Goal: Information Seeking & Learning: Learn about a topic

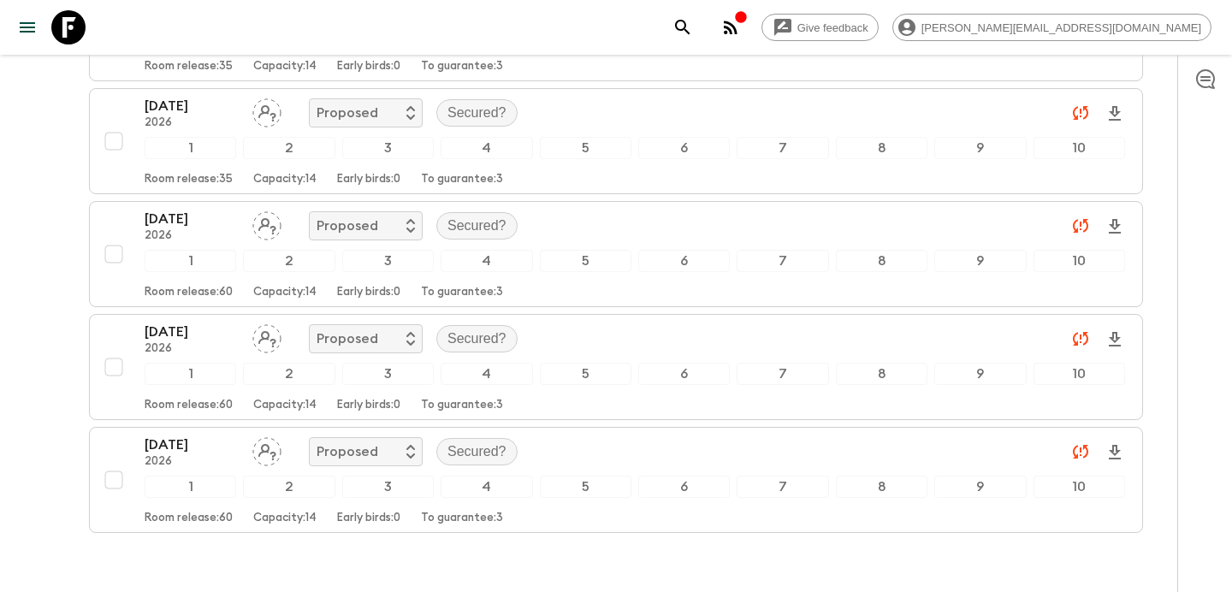
scroll to position [1372, 0]
click at [748, 26] on div "button" at bounding box center [741, 18] width 14 height 17
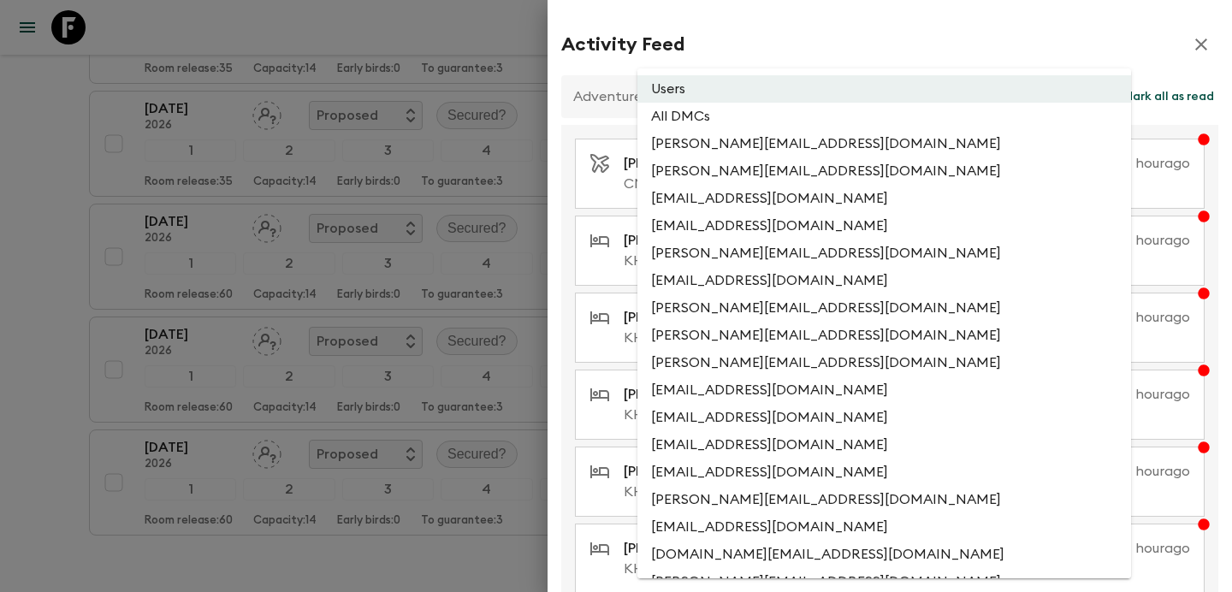
click at [797, 125] on li "All DMCs" at bounding box center [884, 116] width 494 height 27
type input "EXTERNAL_ONLY"
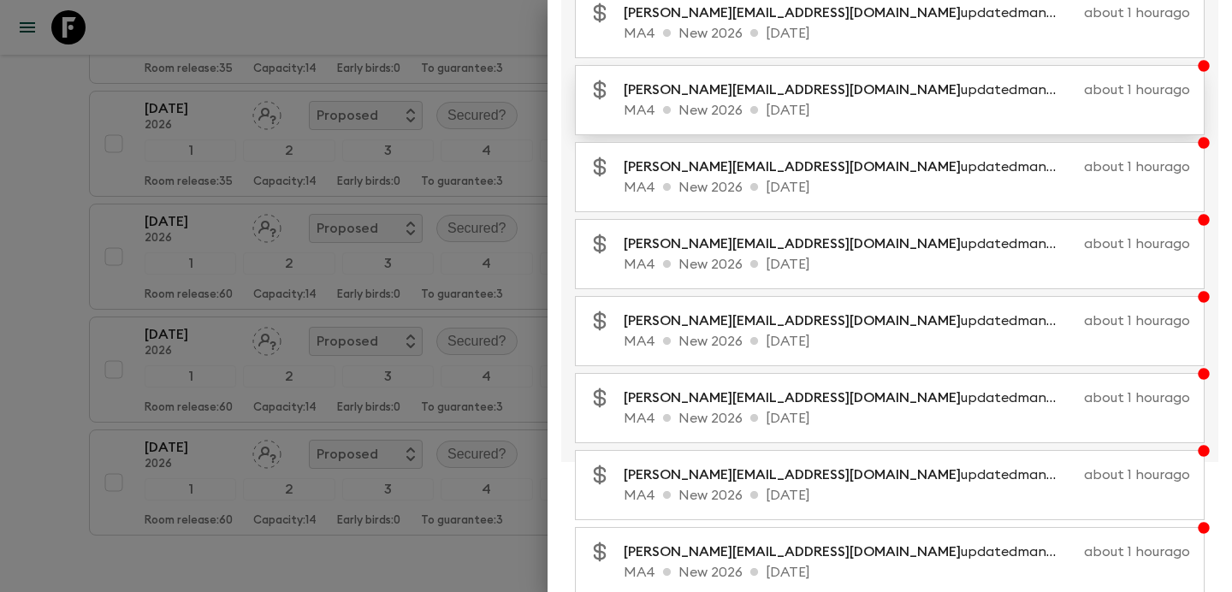
scroll to position [0, 0]
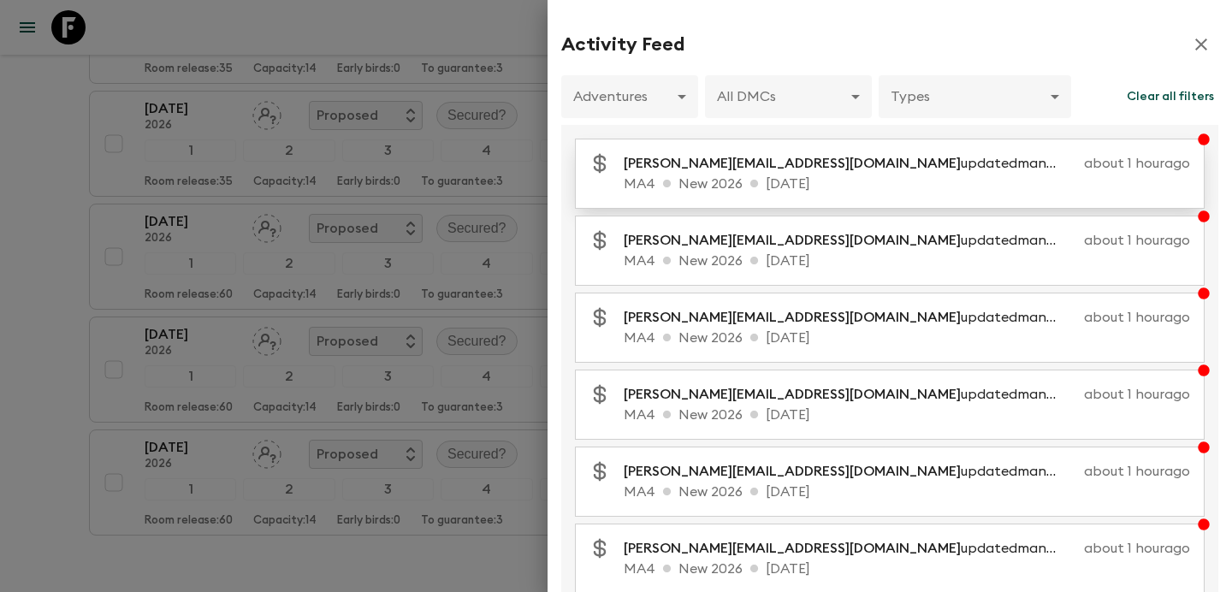
click at [783, 177] on p "MA4 New 2026 [DATE]" at bounding box center [907, 184] width 566 height 21
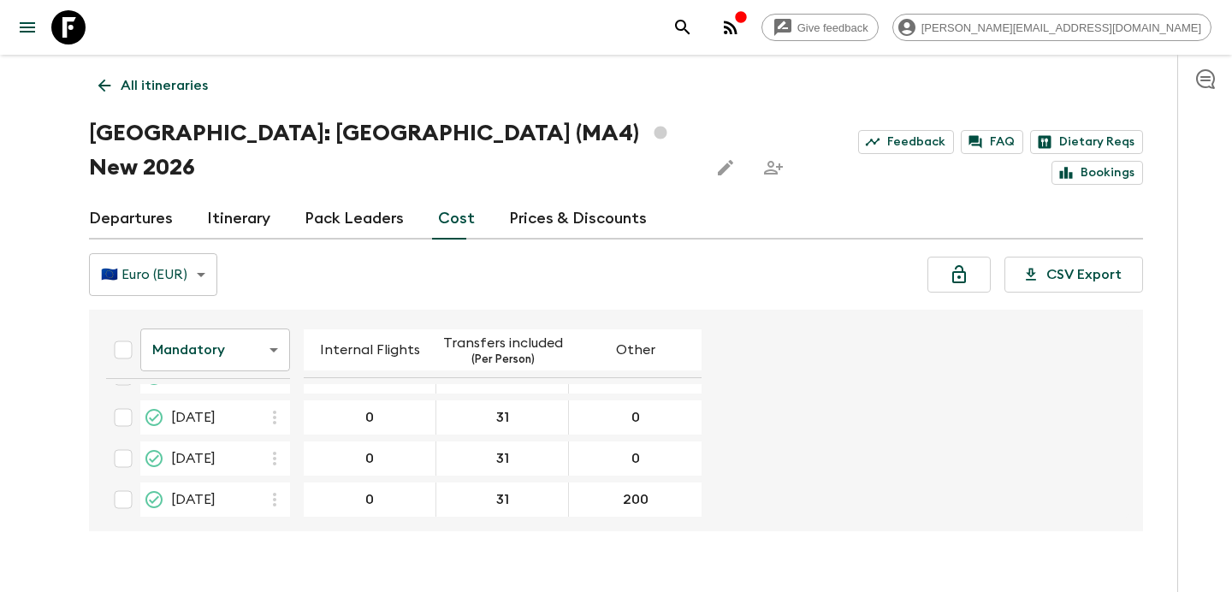
scroll to position [530, 0]
click at [241, 326] on body "Give feedback [PERSON_NAME][EMAIL_ADDRESS][DOMAIN_NAME] All itineraries [GEOGRA…" at bounding box center [616, 312] width 1232 height 625
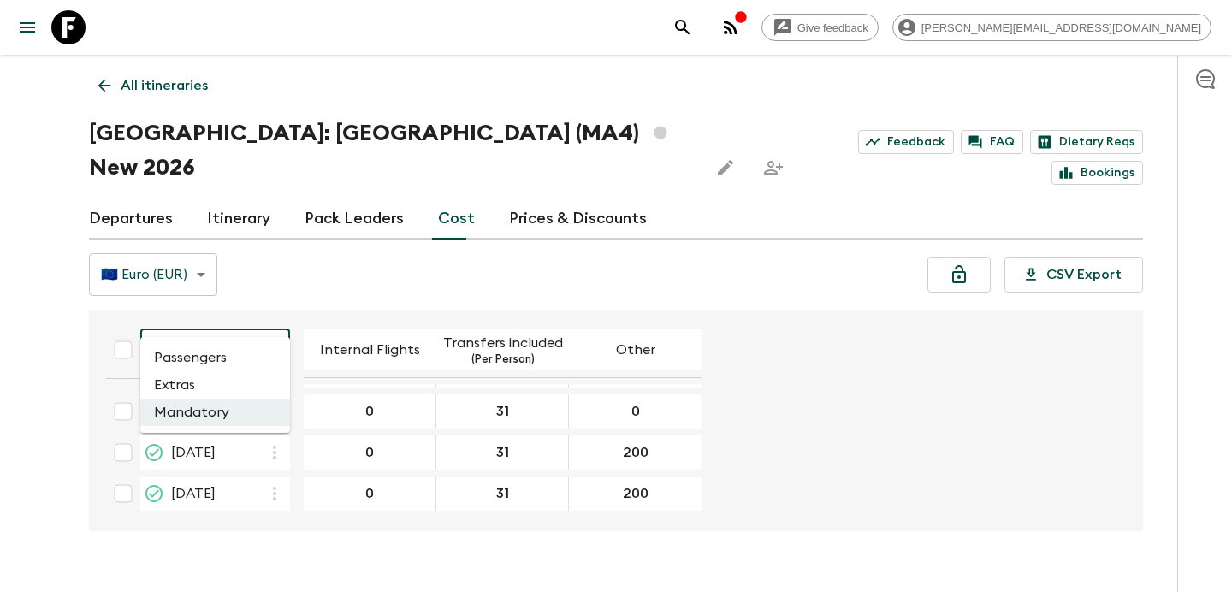
click at [221, 361] on li "Passengers" at bounding box center [215, 357] width 150 height 27
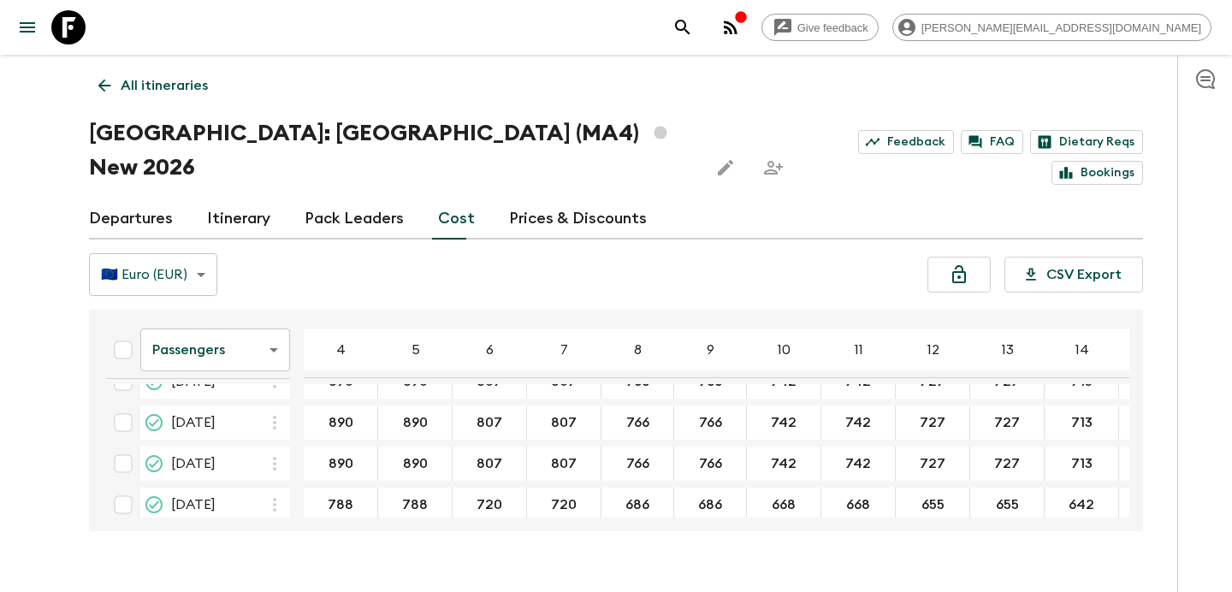
scroll to position [177, 0]
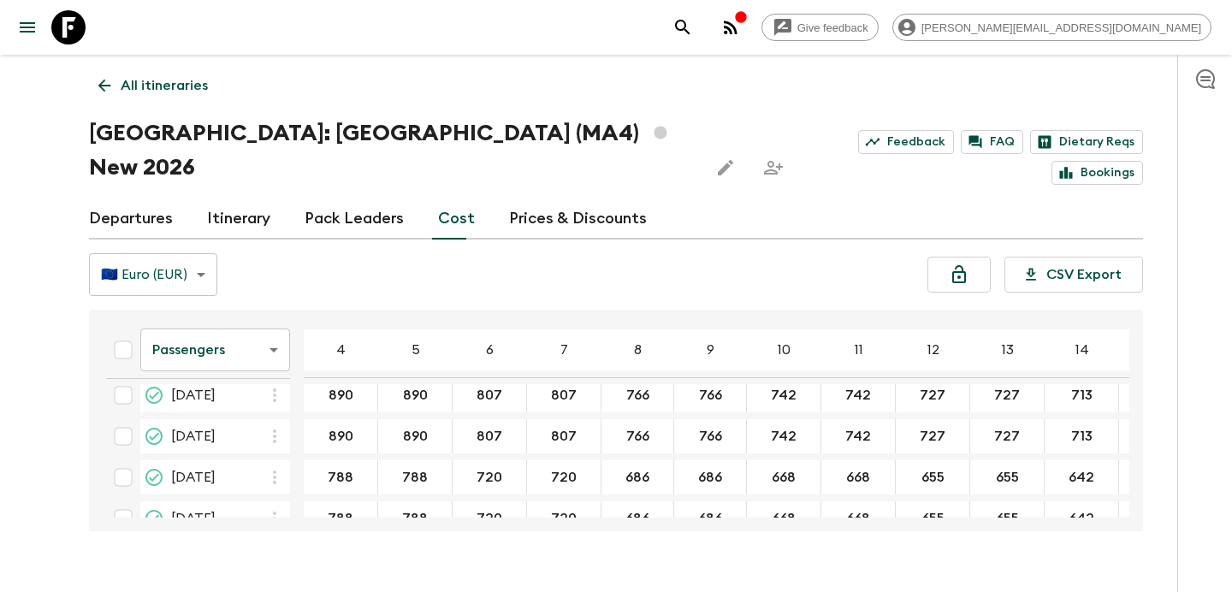
click at [161, 83] on p "All itineraries" at bounding box center [164, 85] width 87 height 21
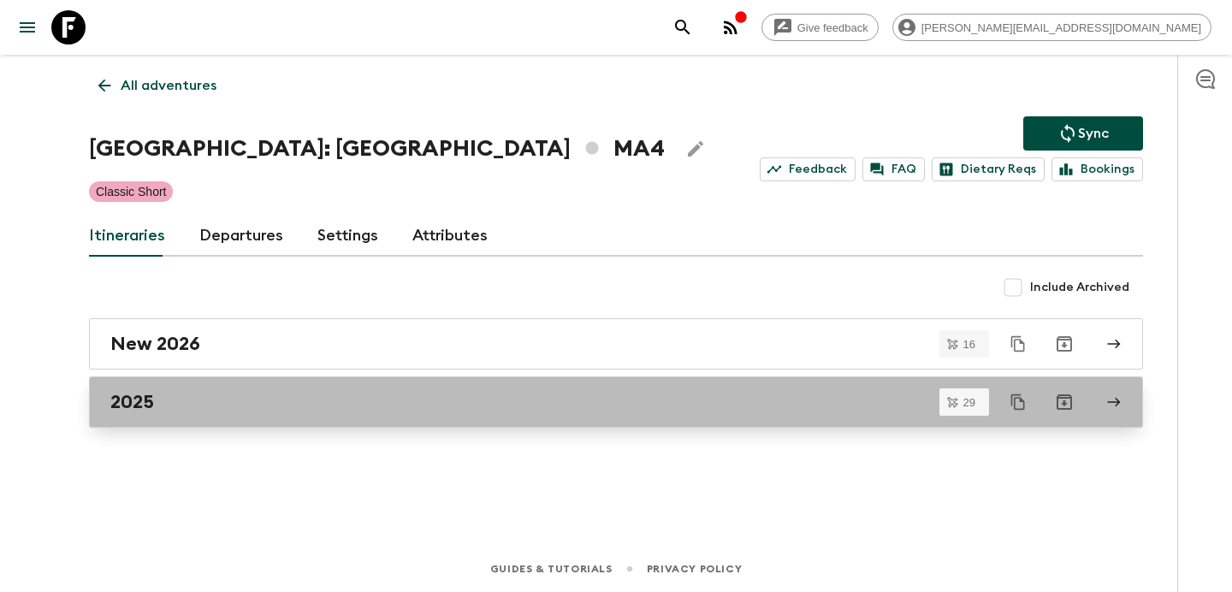
click at [412, 391] on div "2025" at bounding box center [599, 402] width 979 height 22
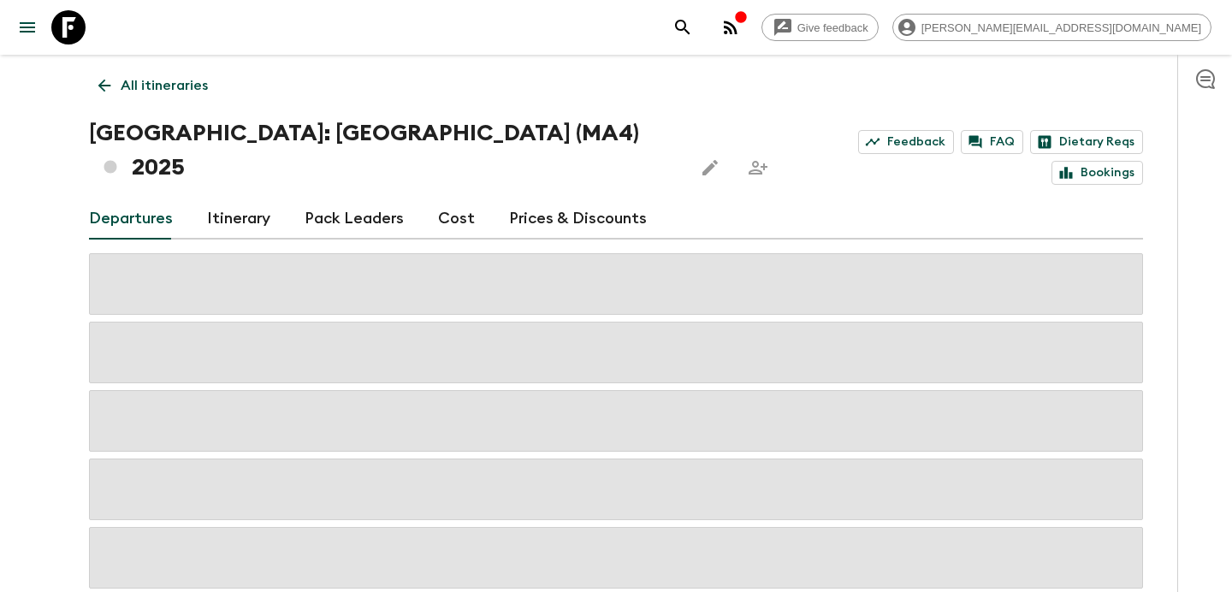
click at [452, 198] on link "Cost" at bounding box center [456, 218] width 37 height 41
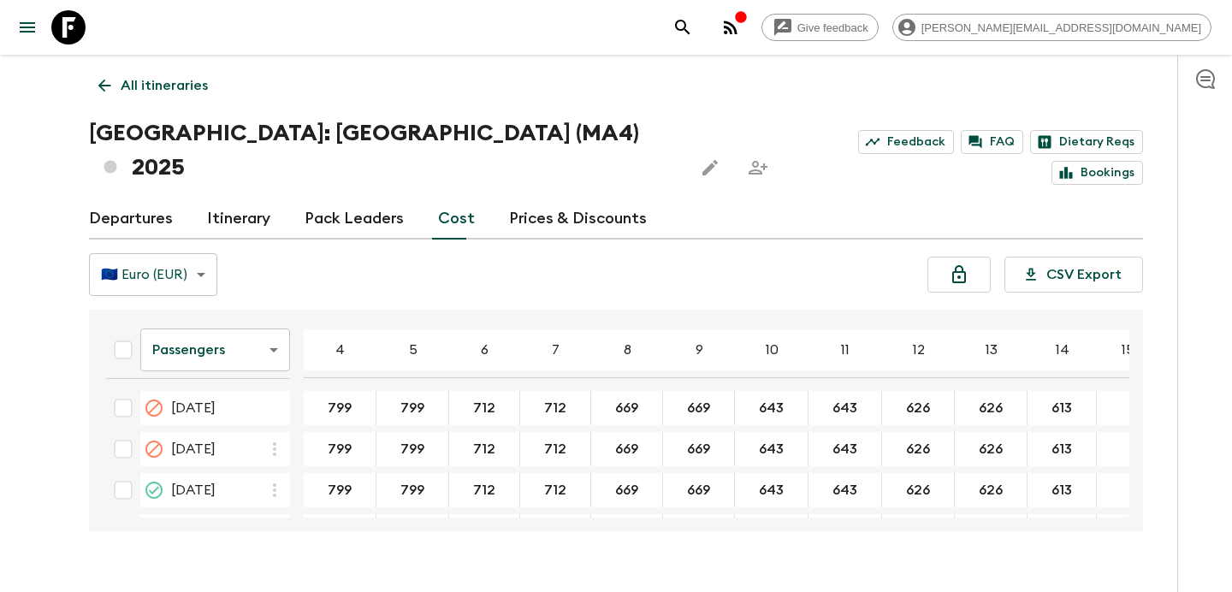
click at [263, 320] on body "Give feedback [PERSON_NAME][EMAIL_ADDRESS][DOMAIN_NAME] All itineraries [GEOGRA…" at bounding box center [616, 312] width 1232 height 625
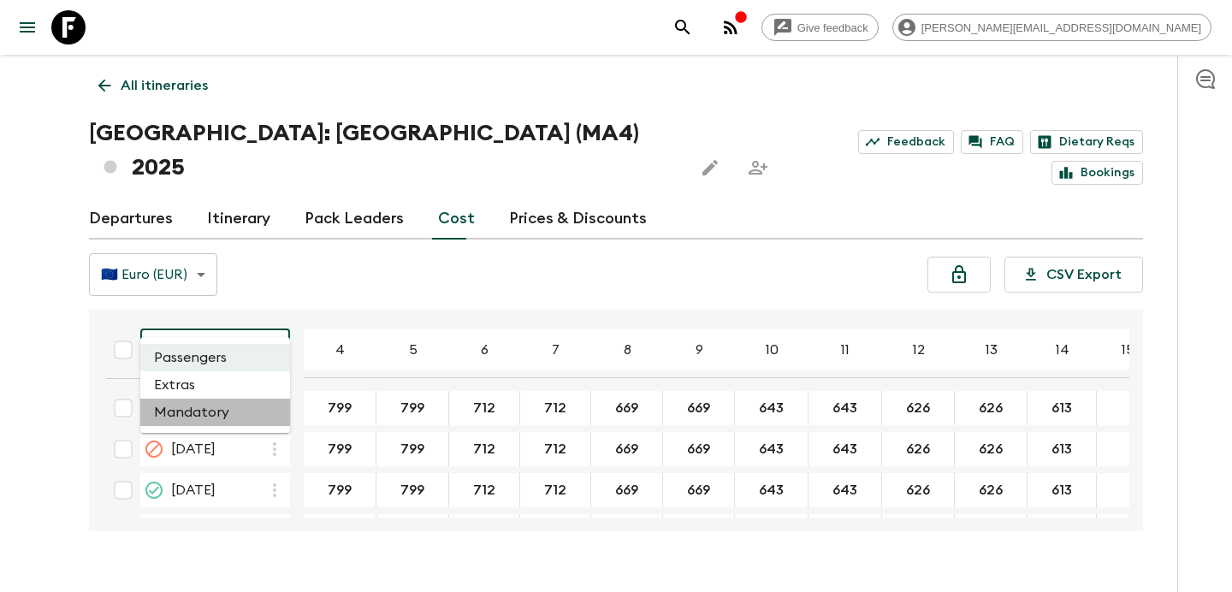
click at [245, 404] on li "Mandatory" at bounding box center [215, 412] width 150 height 27
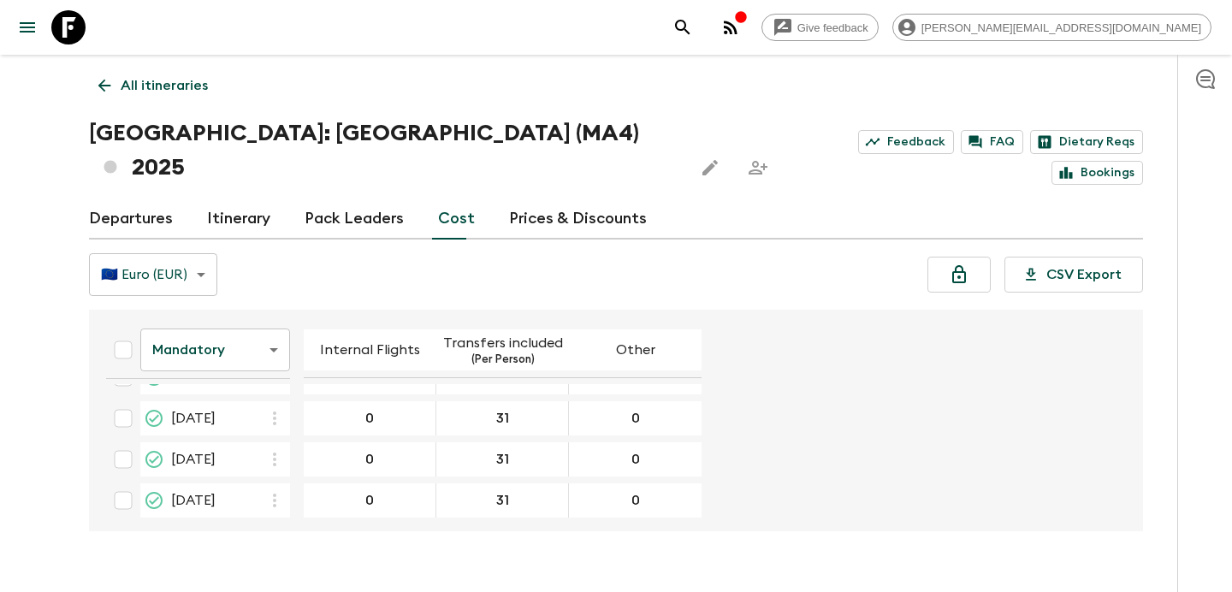
scroll to position [1064, 0]
click at [166, 96] on link "All itineraries" at bounding box center [153, 85] width 128 height 34
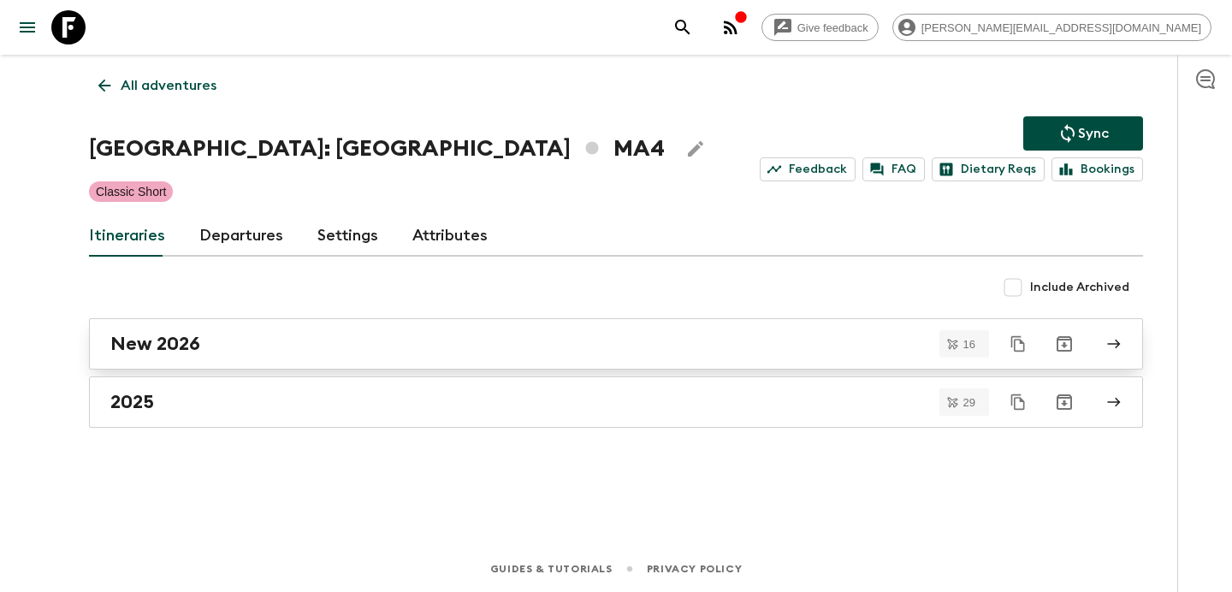
click at [296, 353] on div "New 2026" at bounding box center [599, 344] width 979 height 22
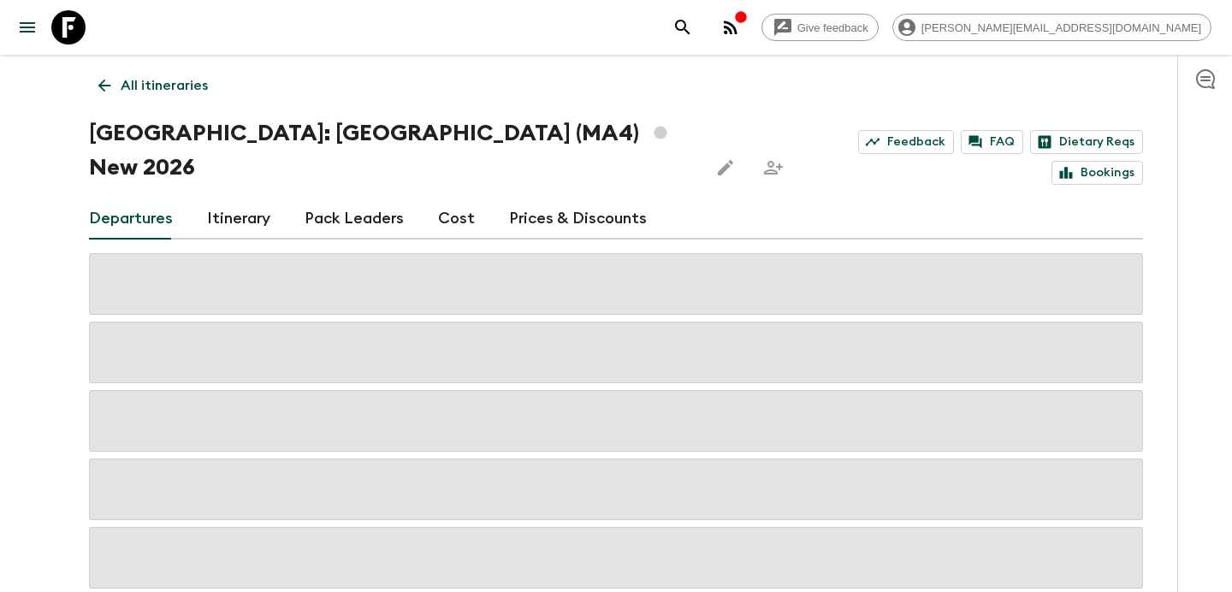
click at [438, 198] on link "Cost" at bounding box center [456, 218] width 37 height 41
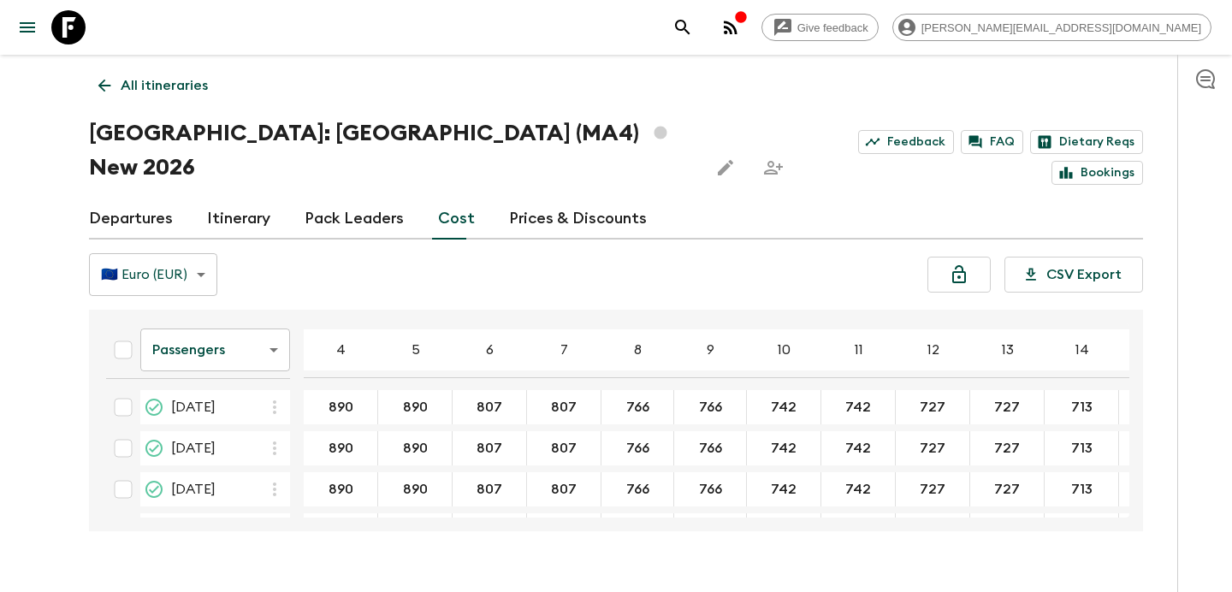
scroll to position [537, 0]
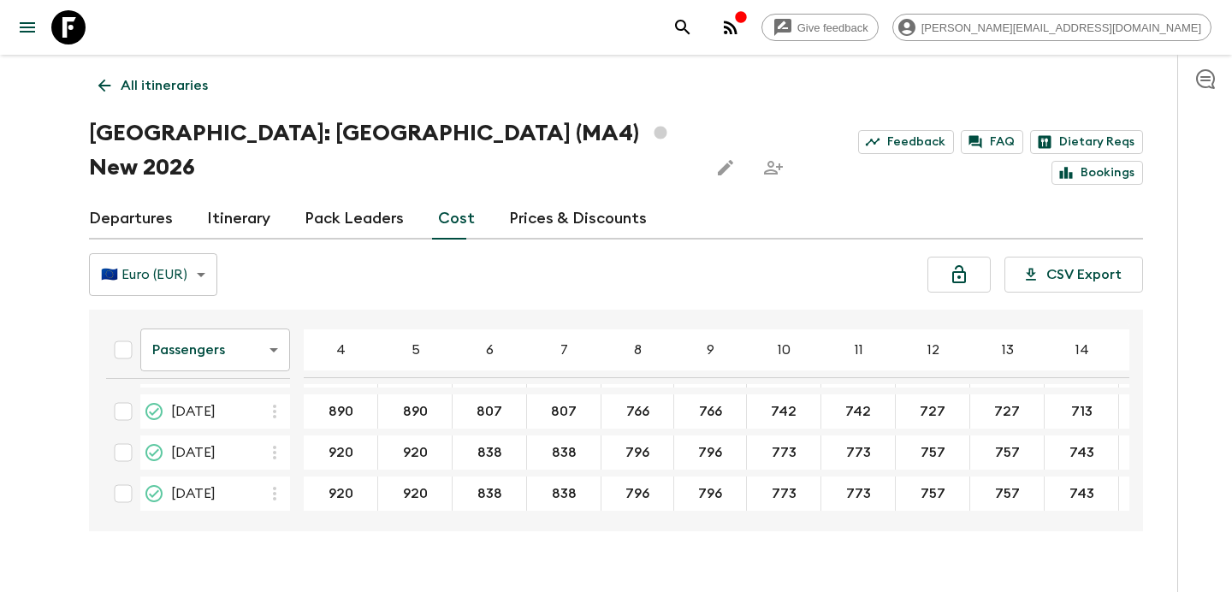
click at [270, 325] on body "Give feedback [PERSON_NAME][EMAIL_ADDRESS][DOMAIN_NAME] All itineraries [GEOGRA…" at bounding box center [616, 312] width 1232 height 625
click at [238, 400] on li "Mandatory" at bounding box center [215, 412] width 150 height 27
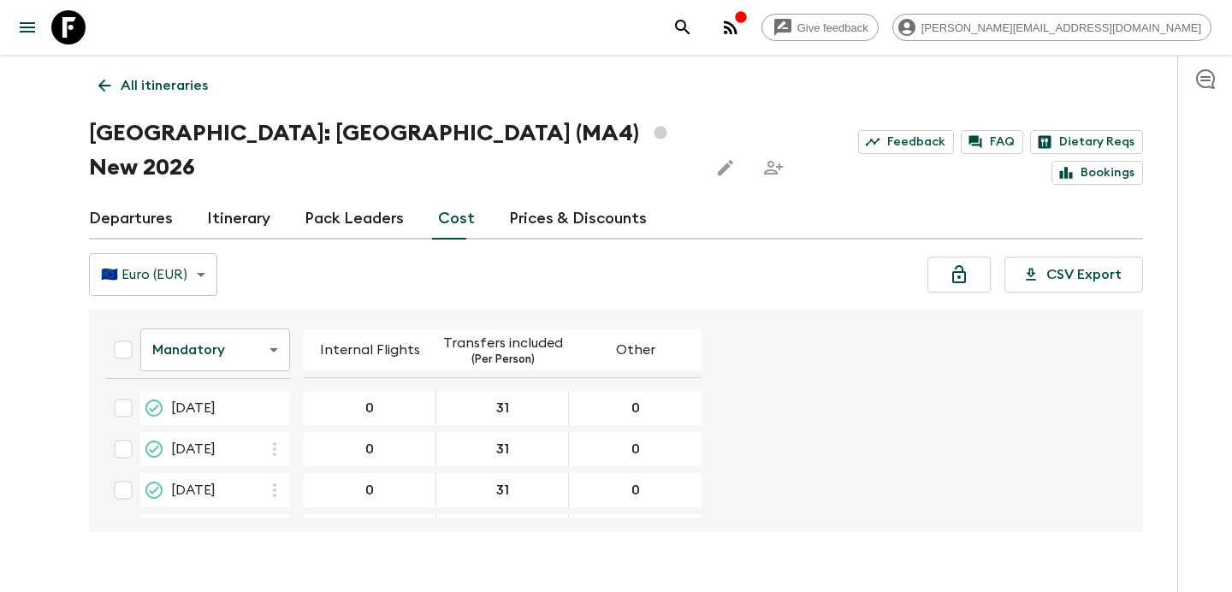
click at [172, 81] on p "All itineraries" at bounding box center [164, 85] width 87 height 21
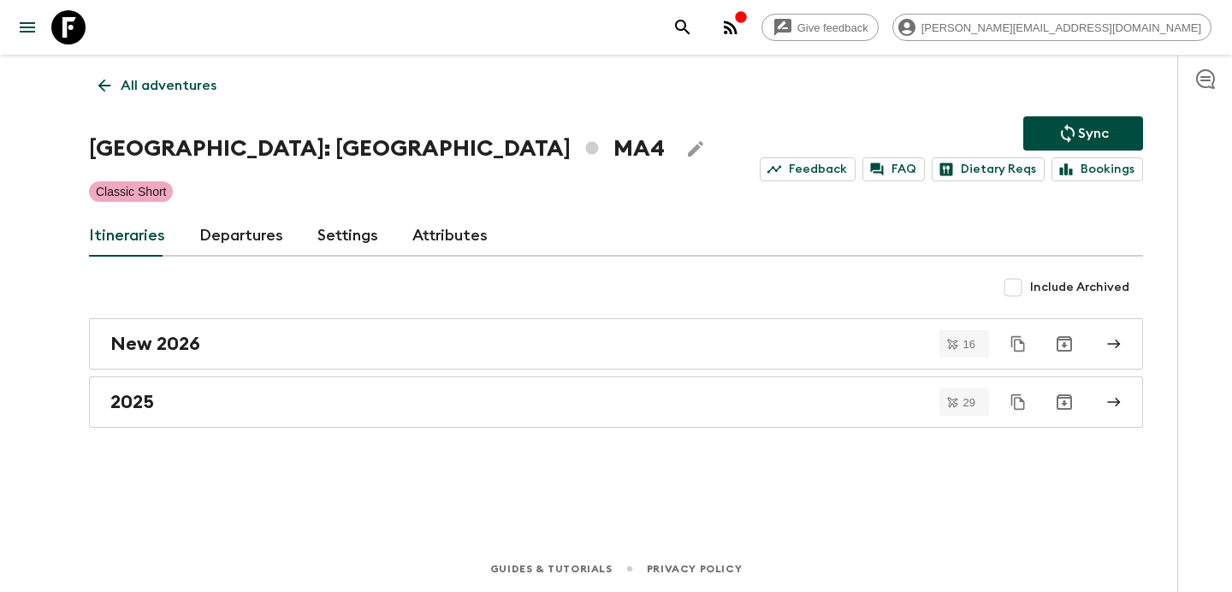
click at [741, 26] on icon "button" at bounding box center [730, 27] width 21 height 21
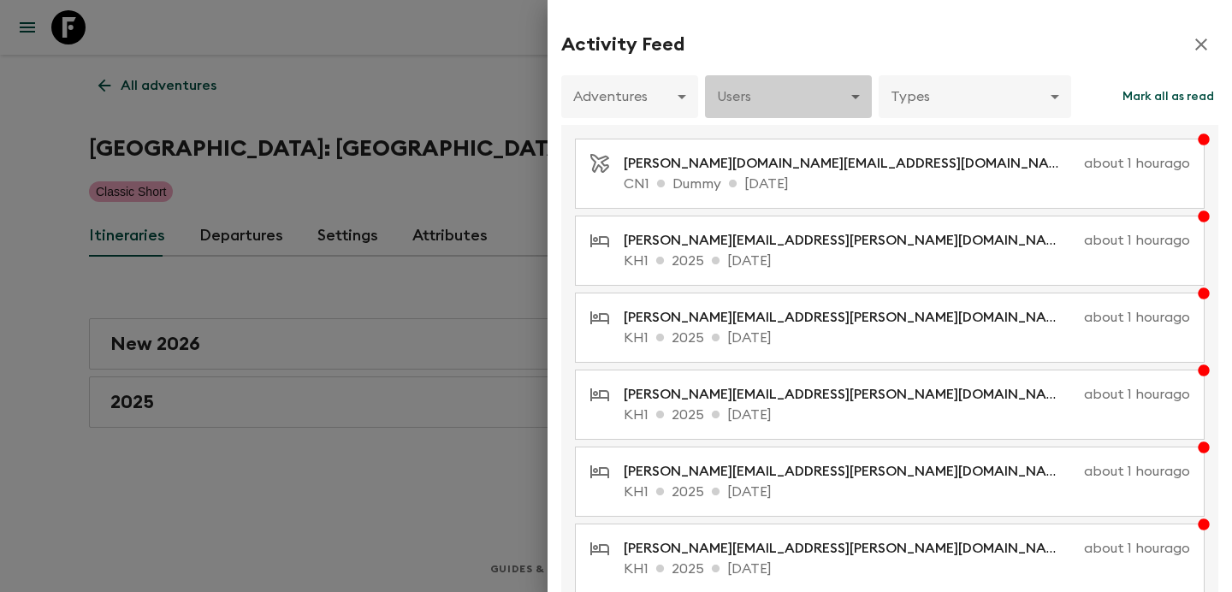
click at [808, 95] on body "Give feedback [PERSON_NAME][EMAIL_ADDRESS][DOMAIN_NAME] All adventures [GEOGRAP…" at bounding box center [616, 296] width 1232 height 592
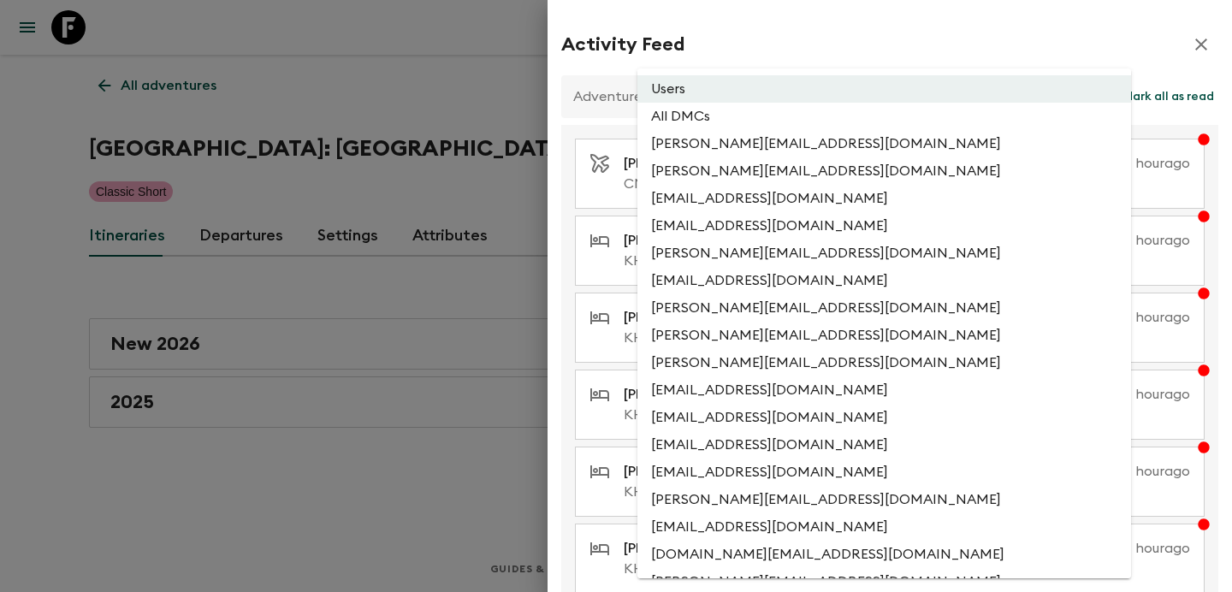
click at [788, 121] on li "All DMCs" at bounding box center [884, 116] width 494 height 27
type input "EXTERNAL_ONLY"
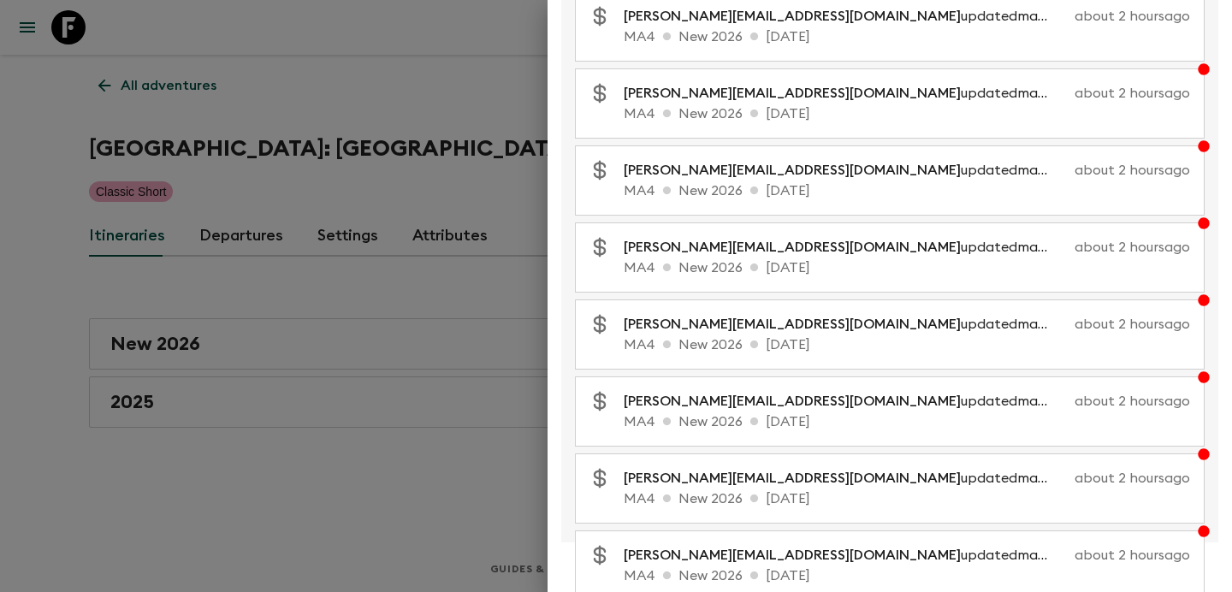
scroll to position [351, 0]
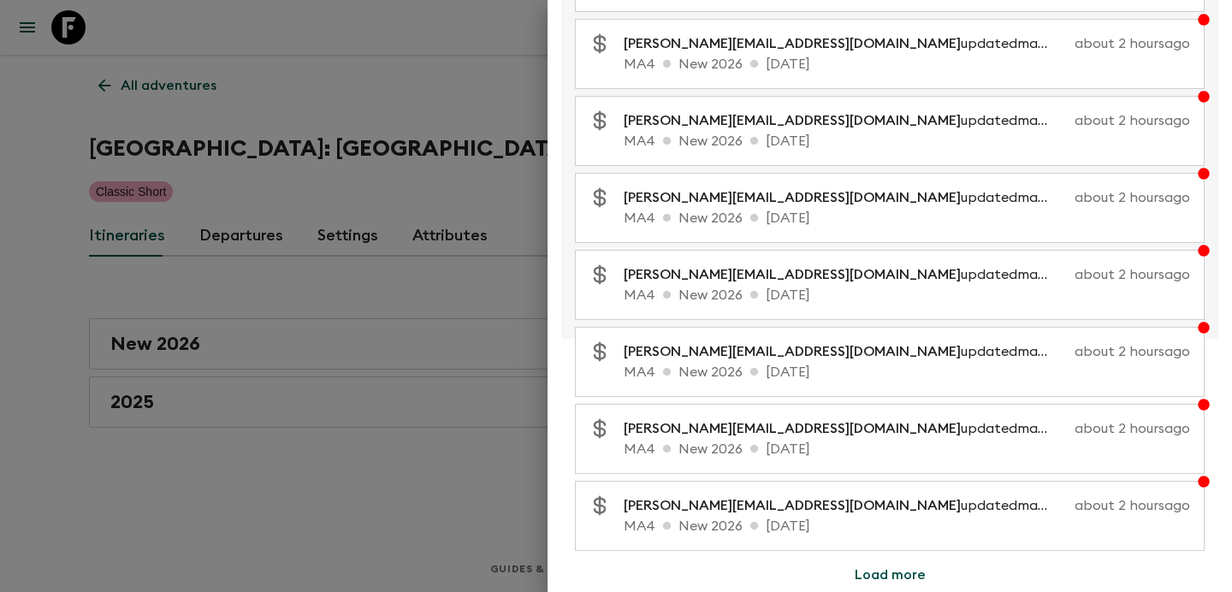
click at [878, 570] on button "Load more" at bounding box center [890, 575] width 112 height 34
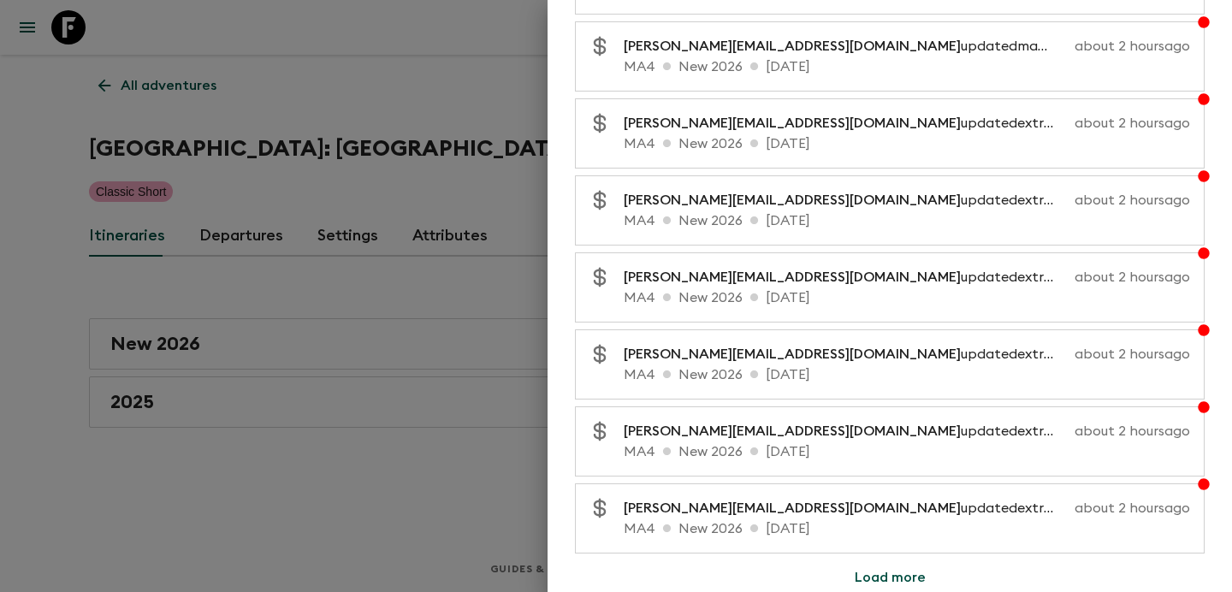
scroll to position [1120, 0]
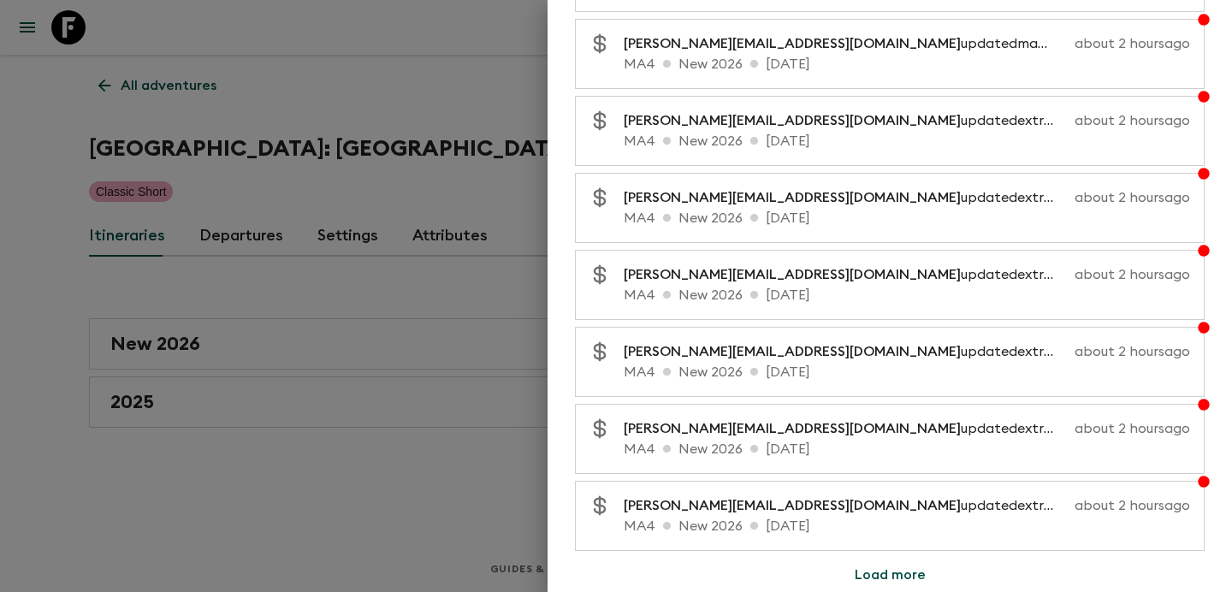
click at [860, 577] on button "Load more" at bounding box center [890, 575] width 112 height 34
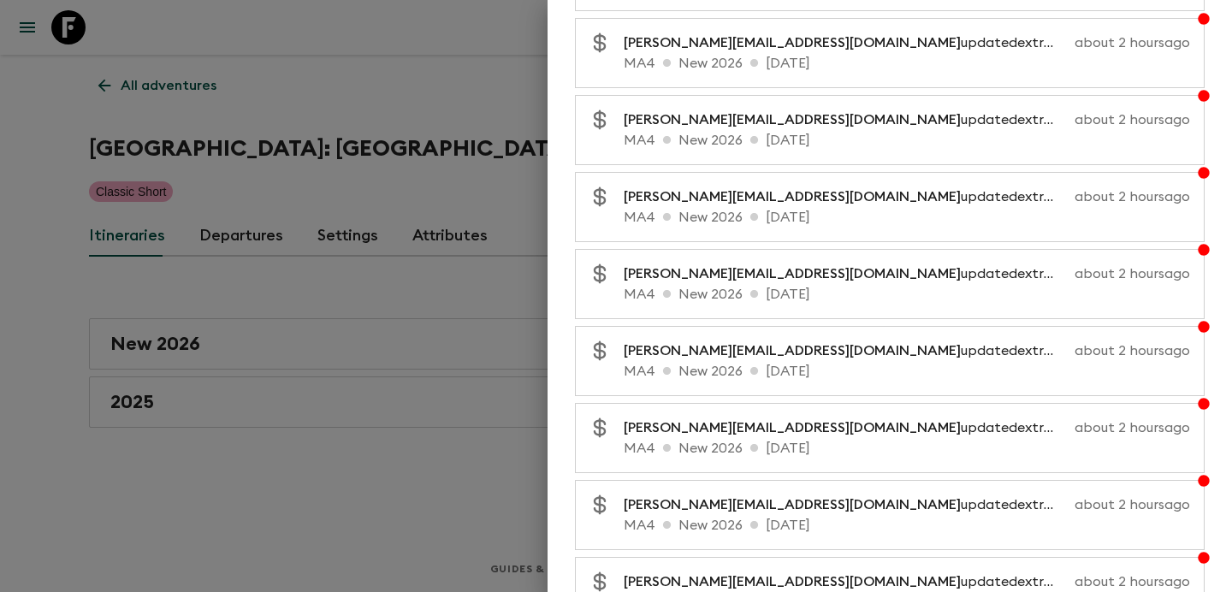
scroll to position [1890, 0]
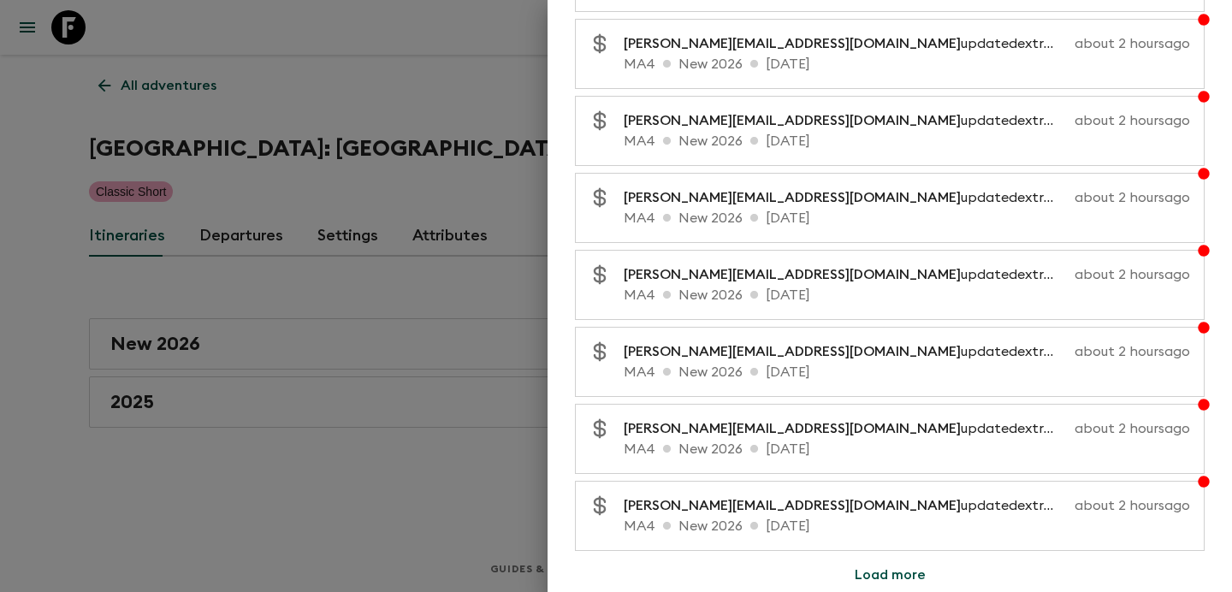
click at [872, 567] on button "Load more" at bounding box center [890, 575] width 112 height 34
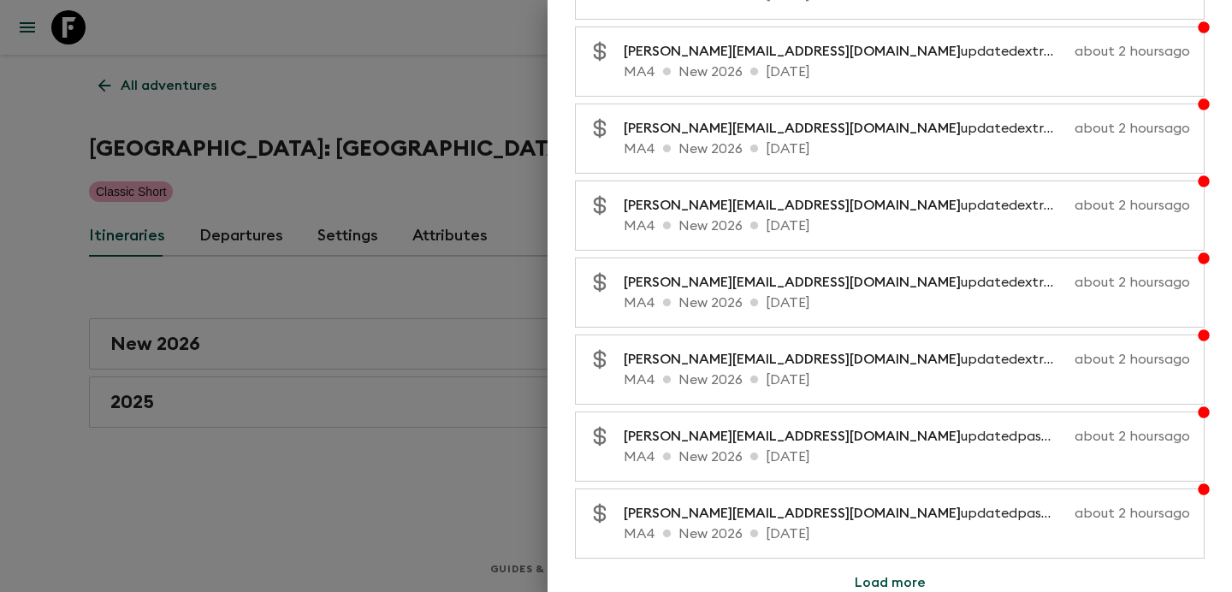
scroll to position [2660, 0]
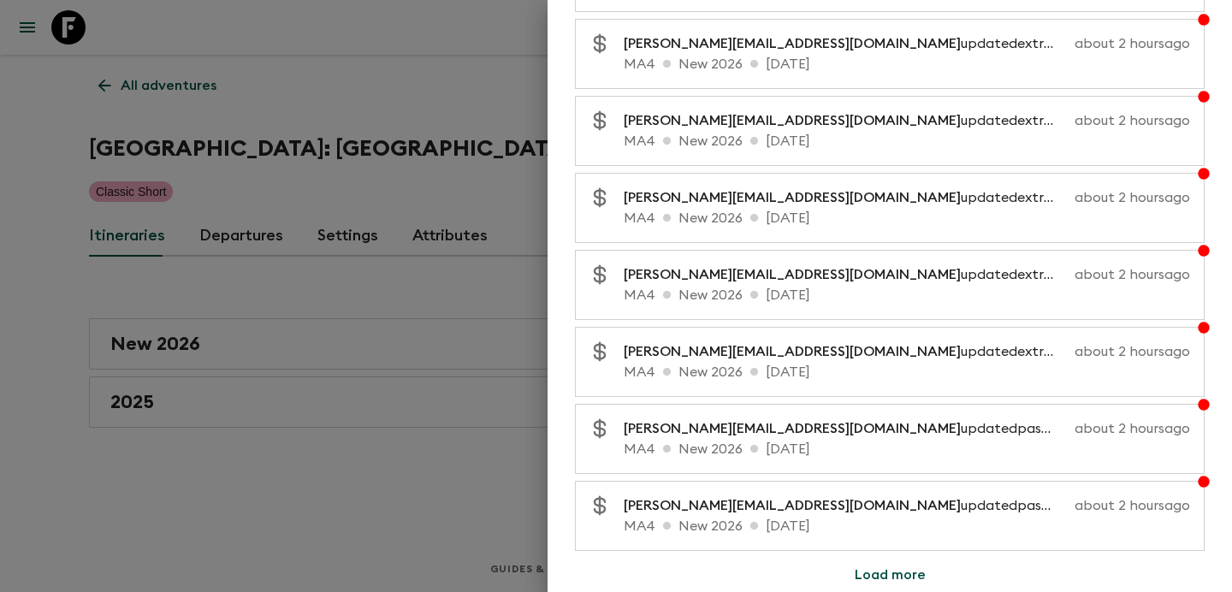
click at [334, 305] on div at bounding box center [616, 296] width 1232 height 592
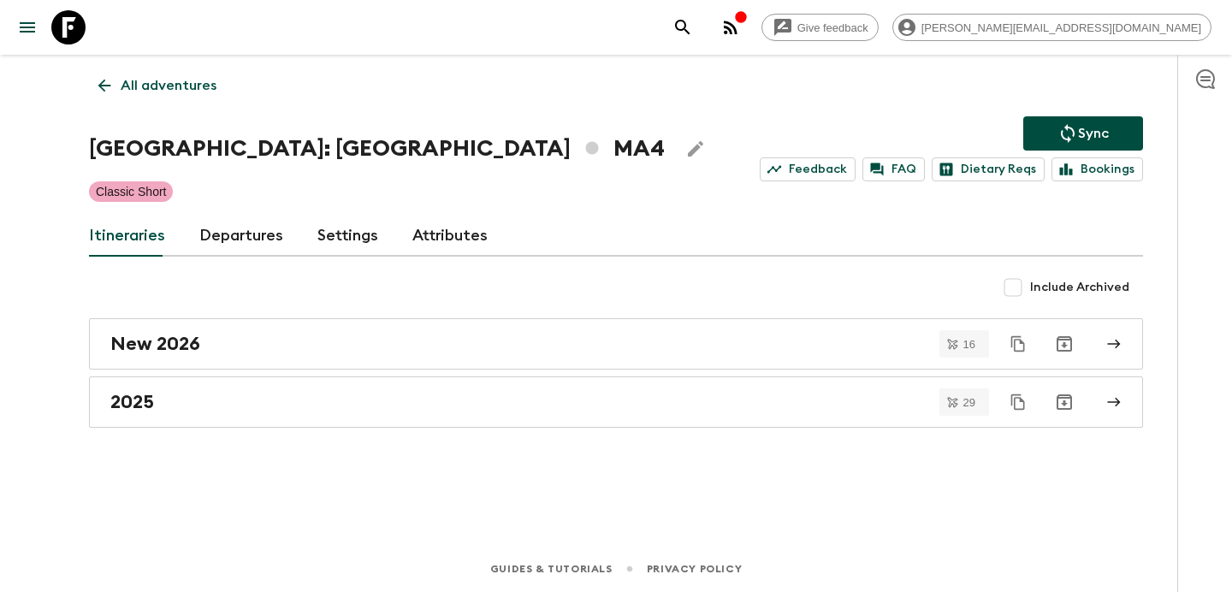
click at [178, 68] on link "All adventures" at bounding box center [157, 85] width 137 height 34
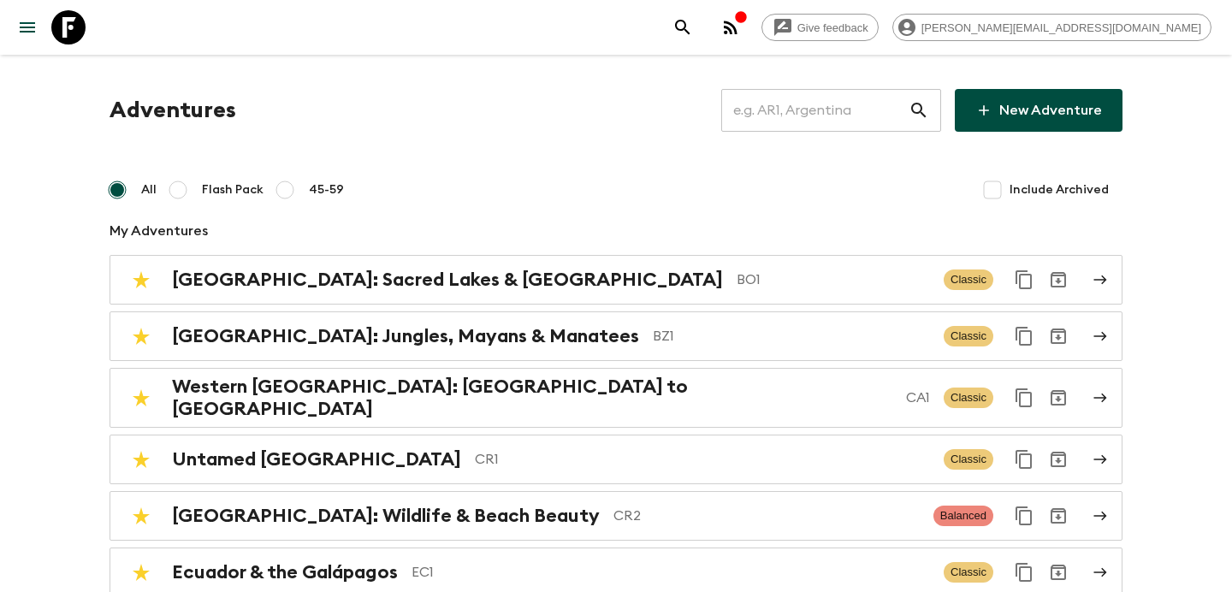
click at [818, 104] on input "text" at bounding box center [814, 110] width 187 height 48
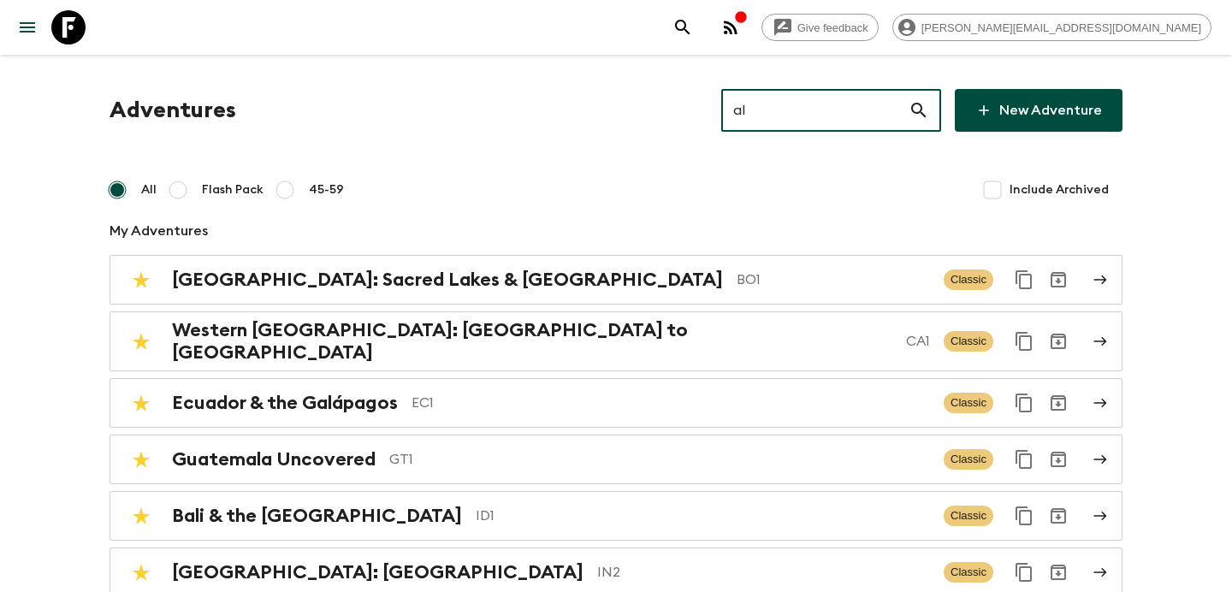
type input "al2"
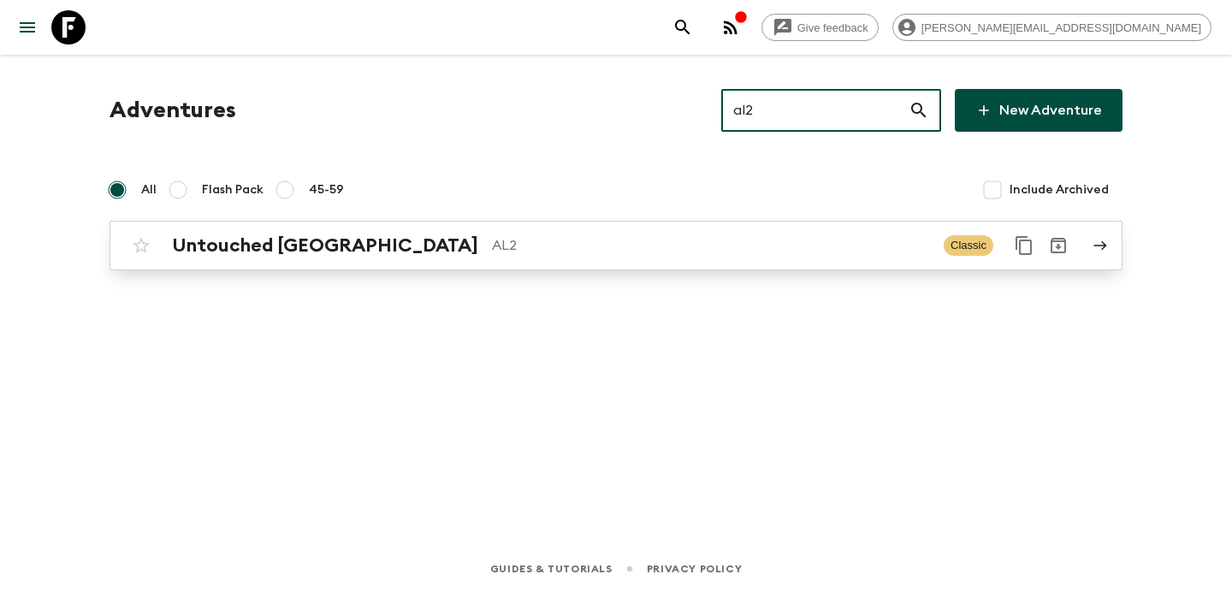
click at [578, 254] on p "AL2" at bounding box center [711, 245] width 438 height 21
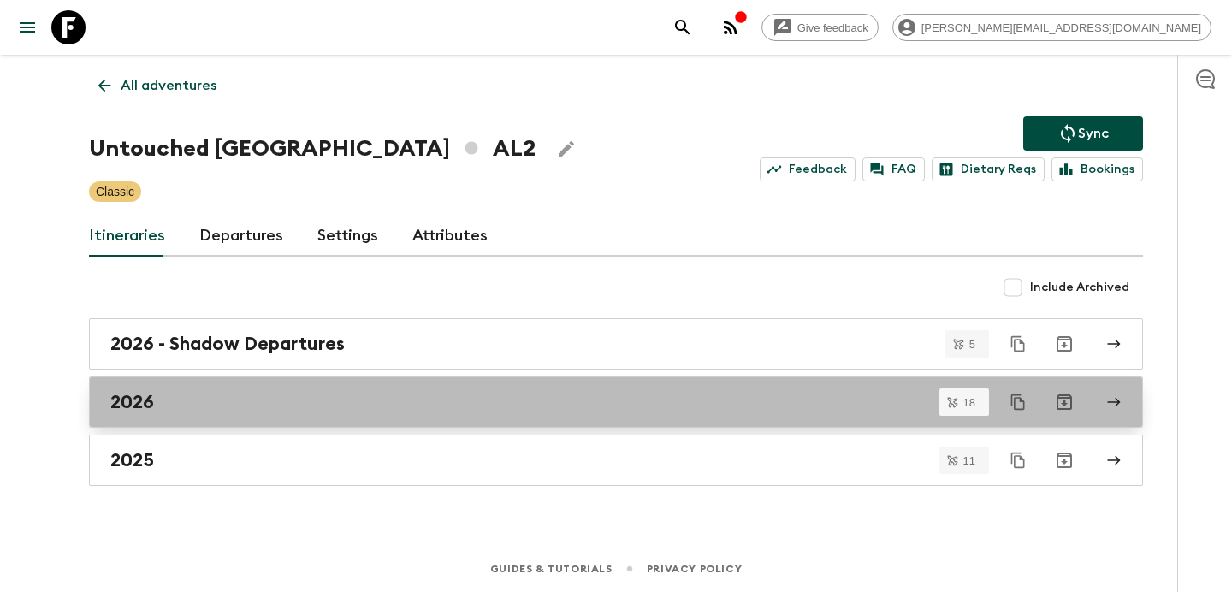
click at [321, 409] on div "2026" at bounding box center [599, 402] width 979 height 22
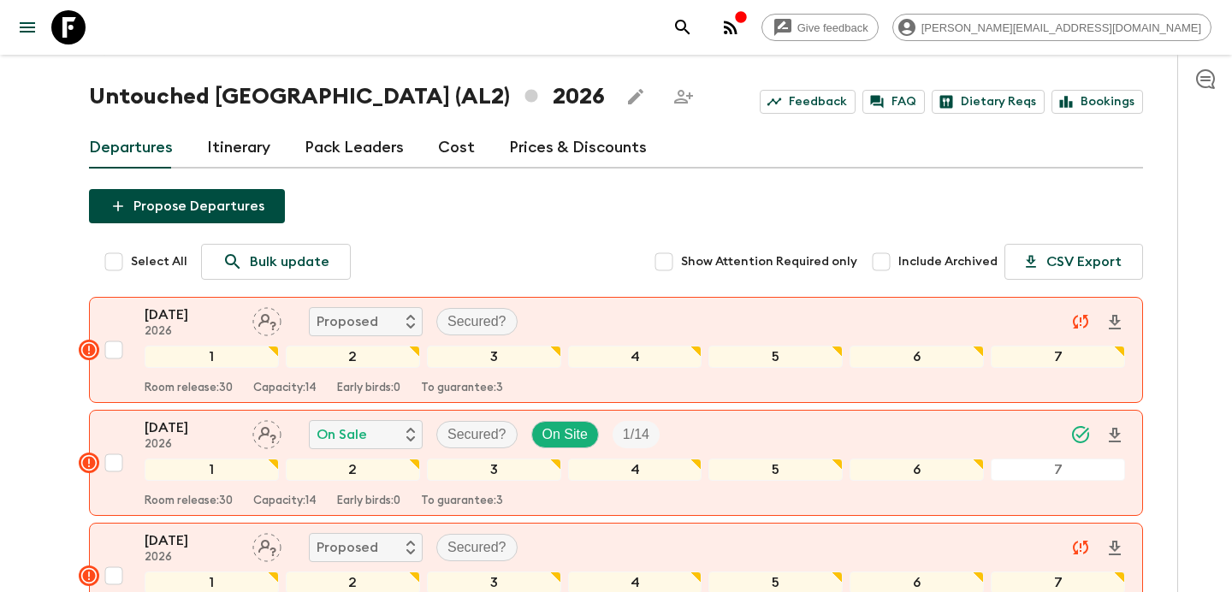
scroll to position [33, 0]
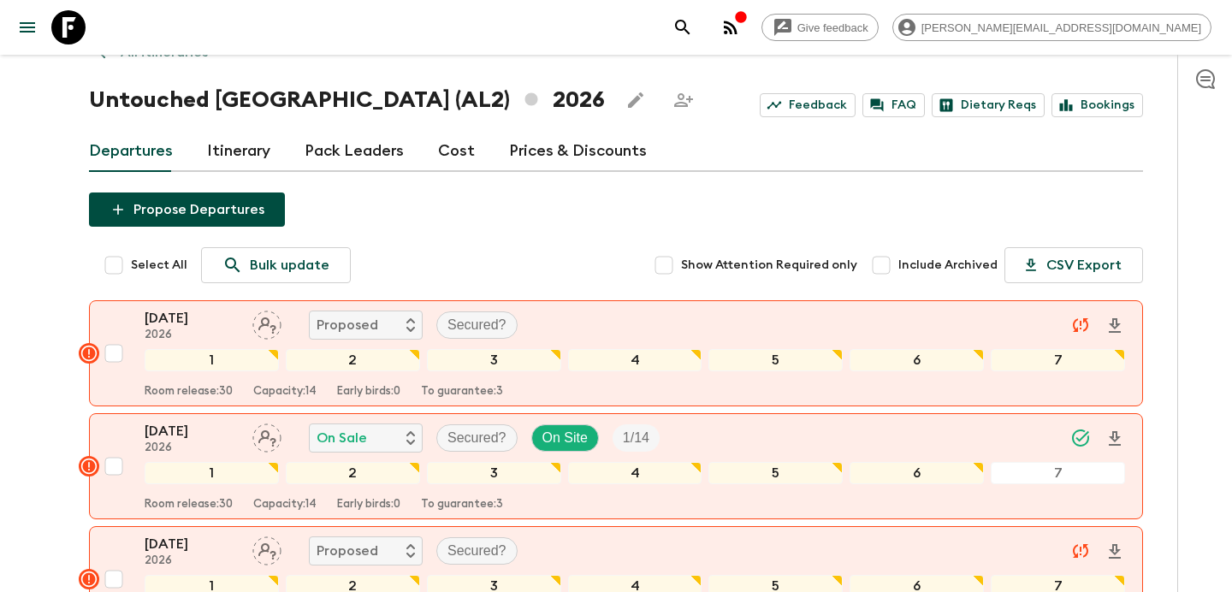
click at [1193, 85] on button "button" at bounding box center [1205, 79] width 34 height 34
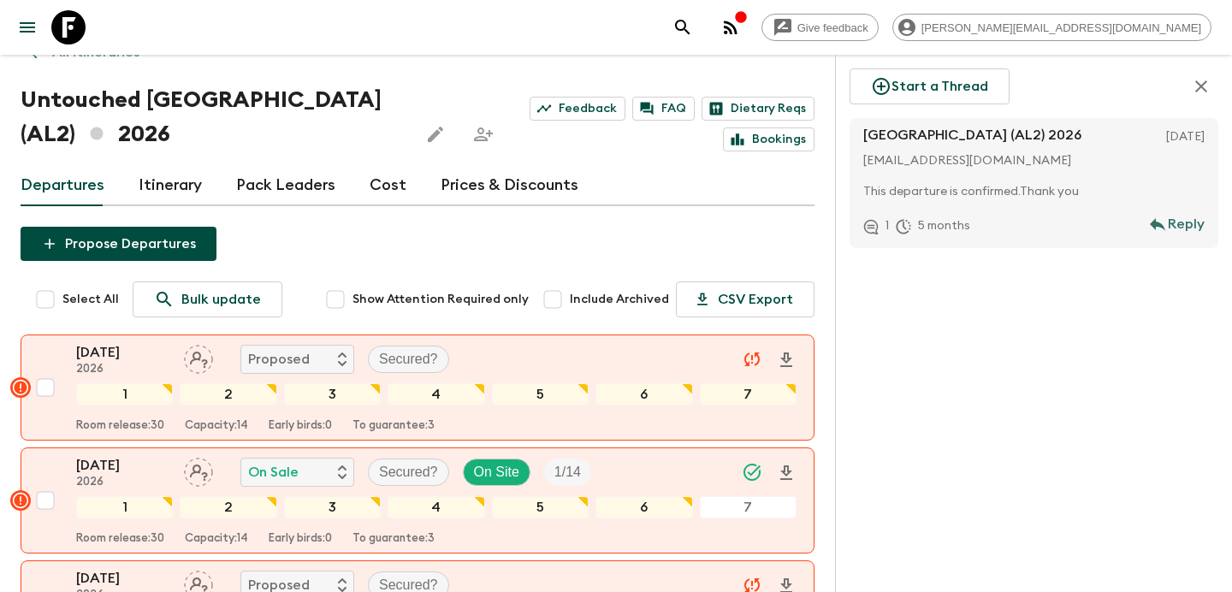
click at [1193, 85] on icon "button" at bounding box center [1201, 86] width 21 height 21
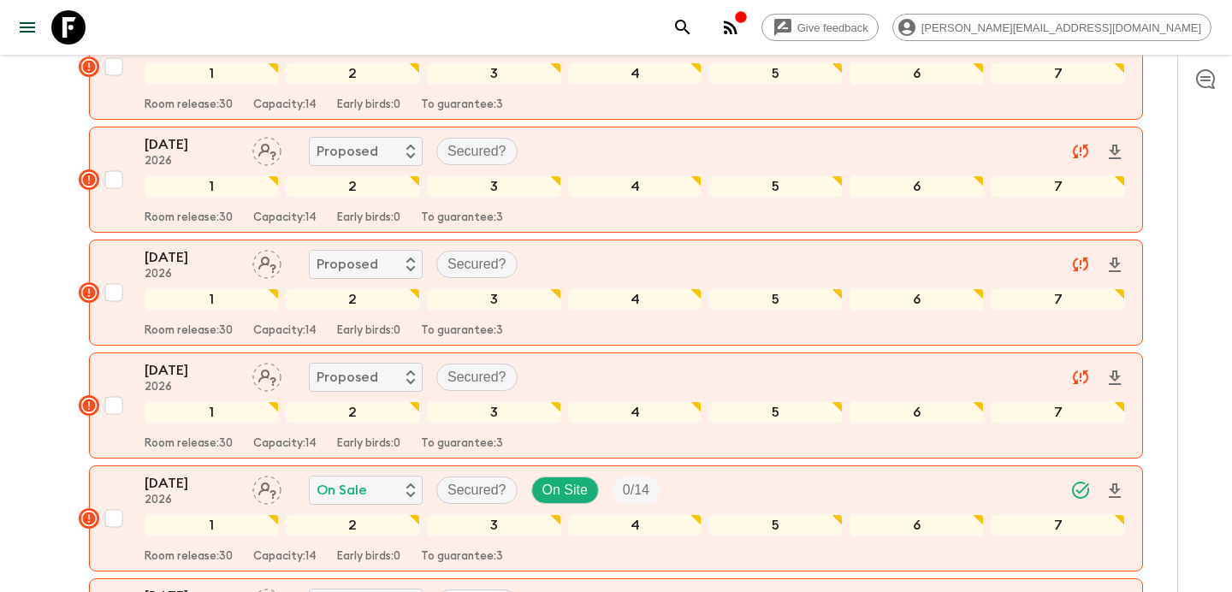
scroll to position [671, 0]
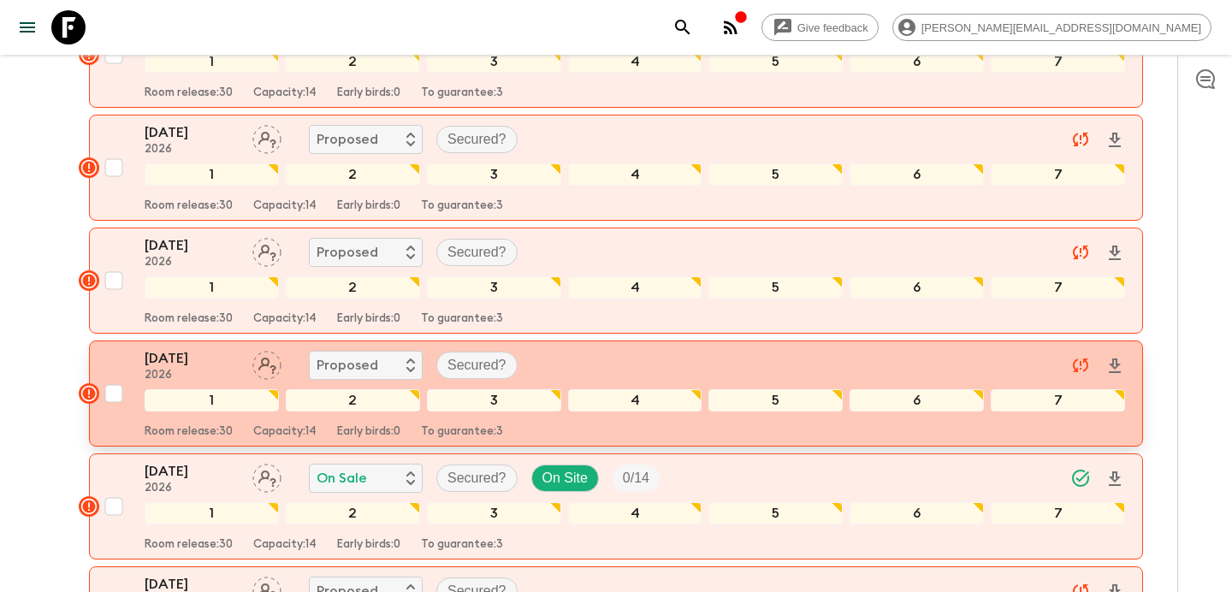
click at [560, 366] on div "[DATE] 2026 Proposed Secured?" at bounding box center [635, 365] width 980 height 34
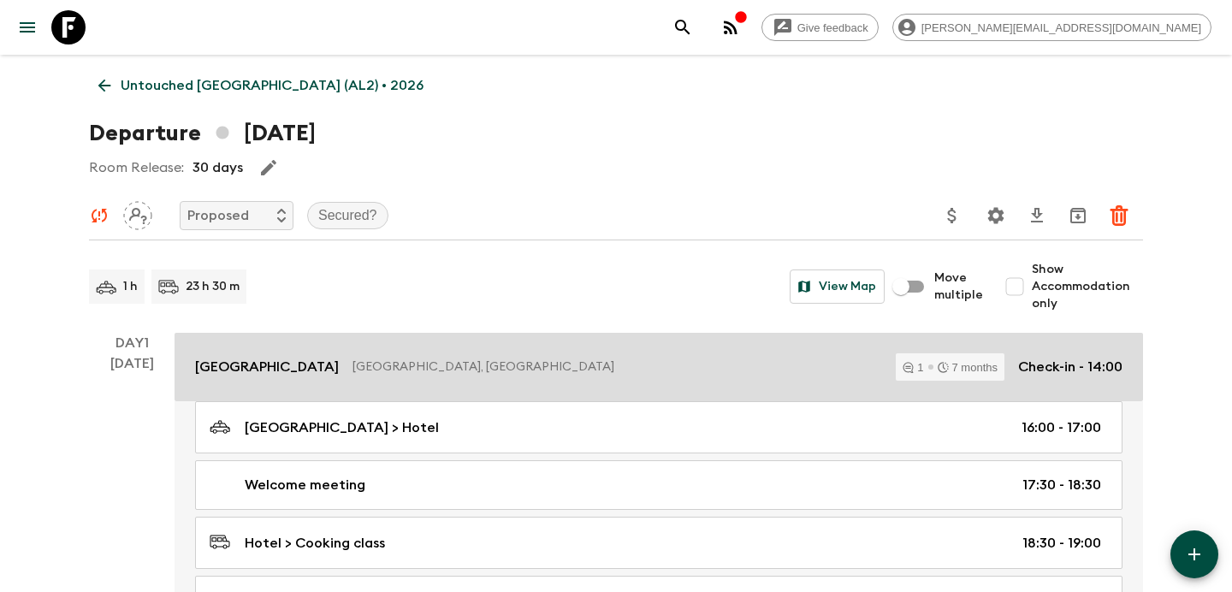
click at [609, 365] on p "[GEOGRAPHIC_DATA], [GEOGRAPHIC_DATA]" at bounding box center [616, 366] width 529 height 17
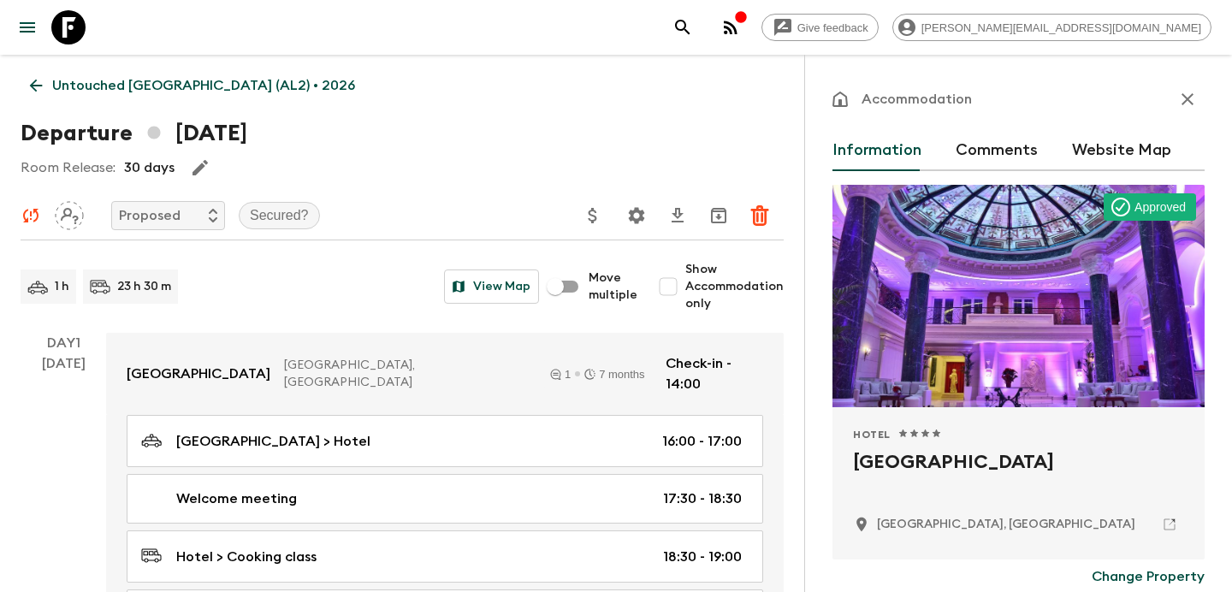
click at [977, 151] on button "Comments" at bounding box center [996, 150] width 82 height 41
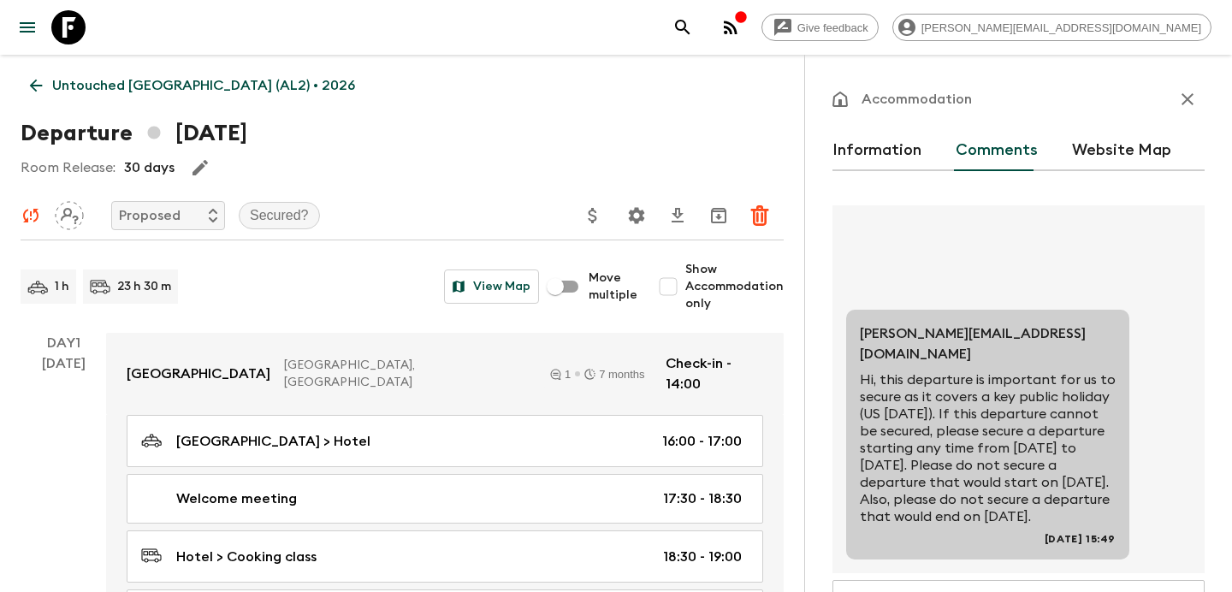
click at [1182, 89] on icon "button" at bounding box center [1187, 99] width 21 height 21
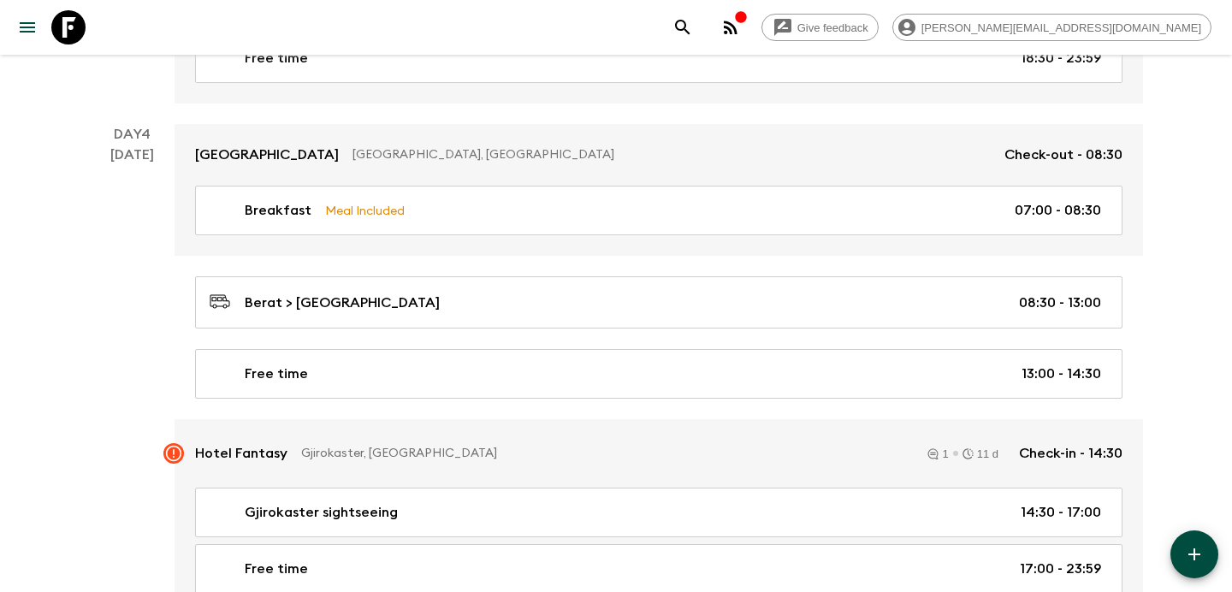
scroll to position [1773, 0]
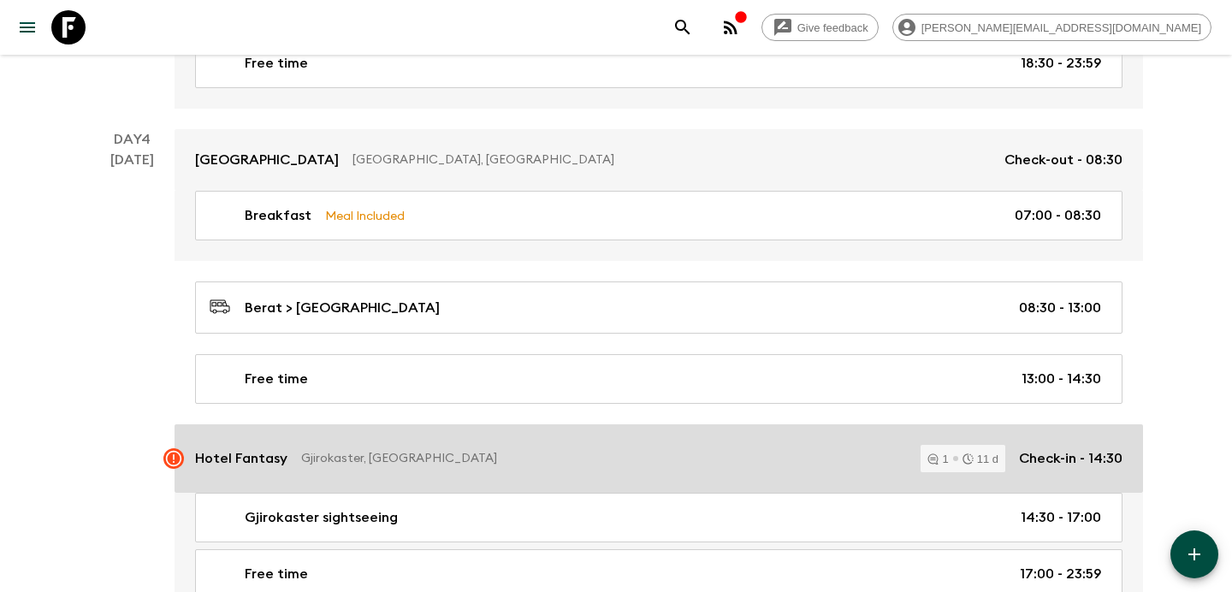
click at [591, 445] on div "Hotel Fantasy Gjirokaster, [GEOGRAPHIC_DATA] 1 11 d Check-in - 14:30" at bounding box center [658, 458] width 927 height 27
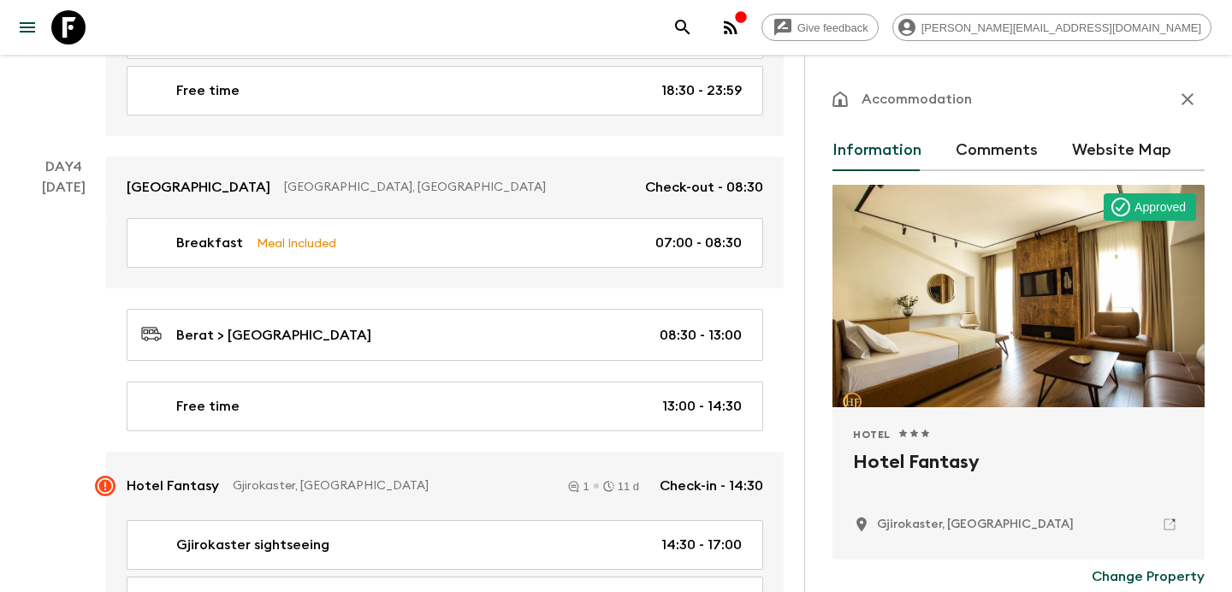
click at [1015, 147] on button "Comments" at bounding box center [996, 150] width 82 height 41
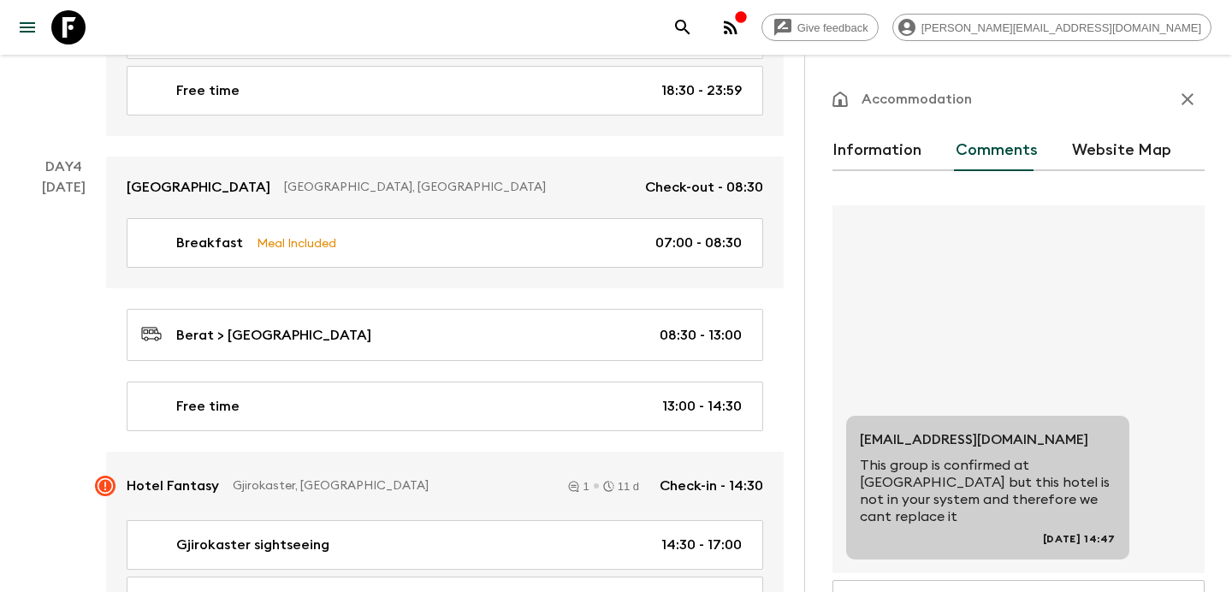
click at [1190, 97] on icon "button" at bounding box center [1187, 99] width 12 height 12
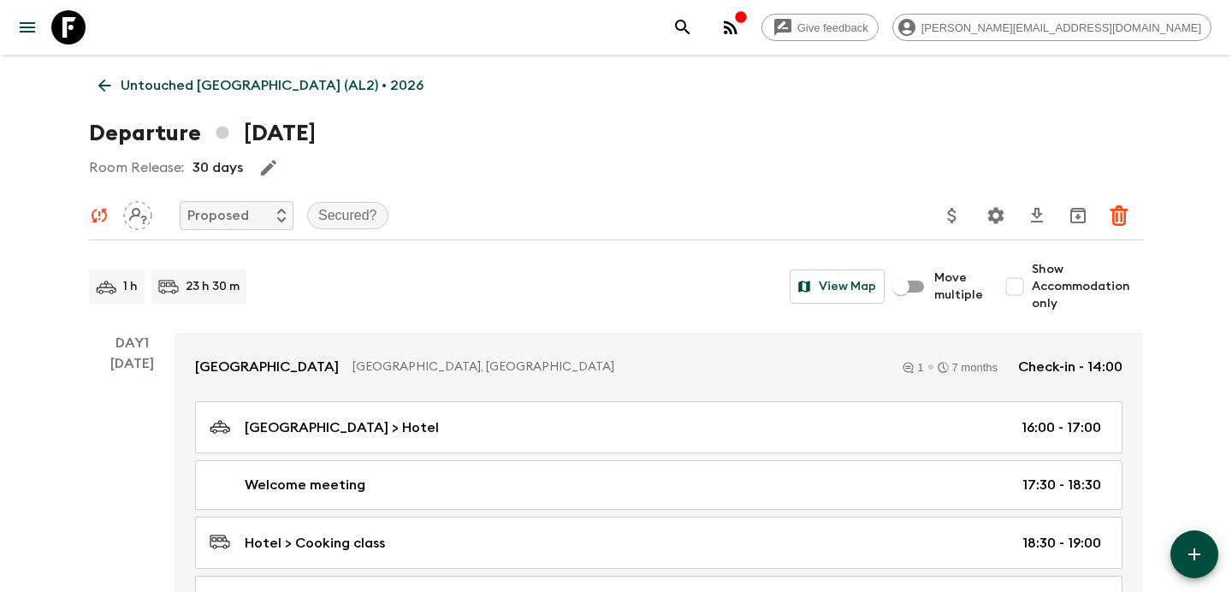
click at [121, 81] on p "Untouched [GEOGRAPHIC_DATA] (AL2) • 2026" at bounding box center [272, 85] width 303 height 21
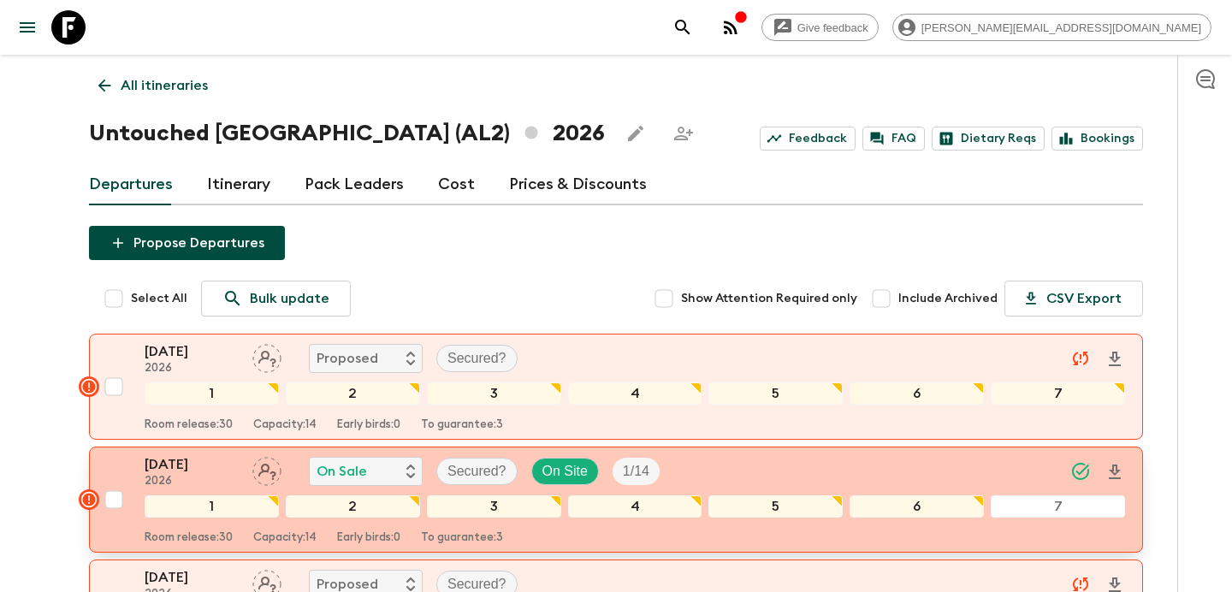
click at [899, 458] on div "[DATE] 2026 On Sale Secured? On Site 1 / 14" at bounding box center [635, 471] width 980 height 34
